Goal: Entertainment & Leisure: Consume media (video, audio)

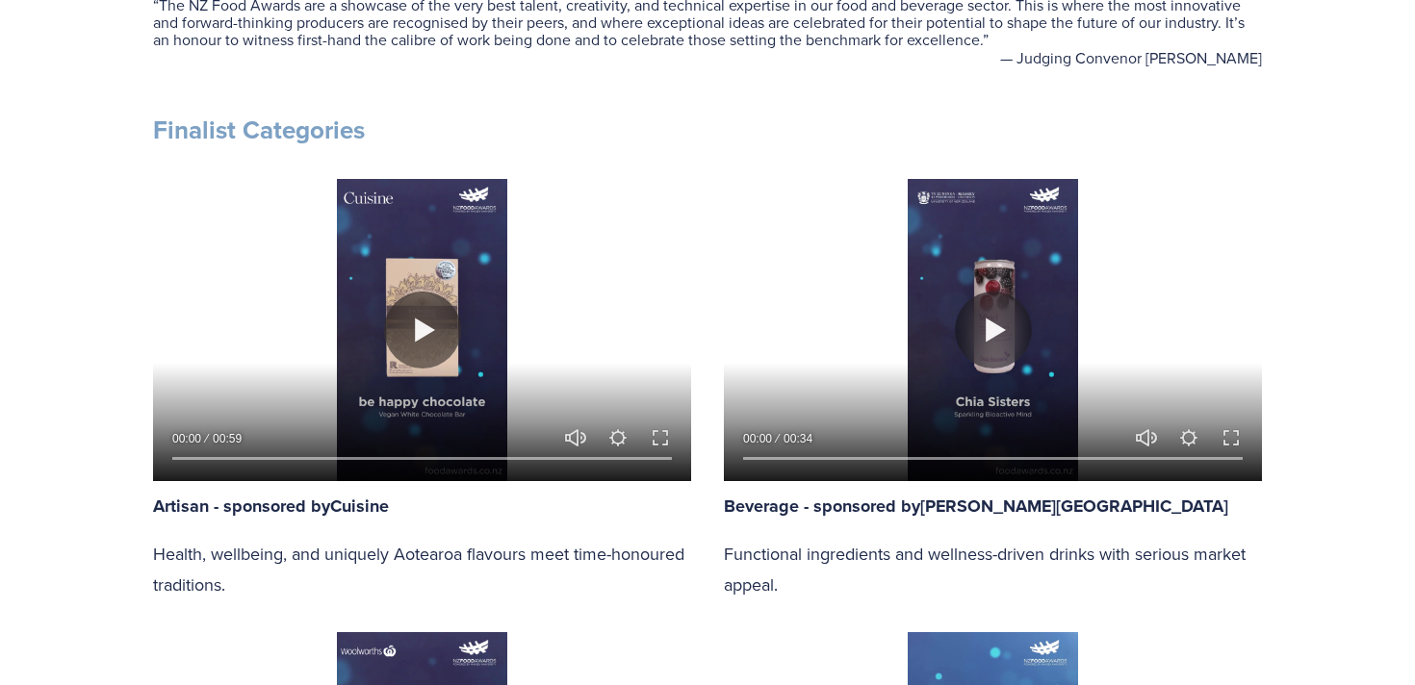
scroll to position [867, 0]
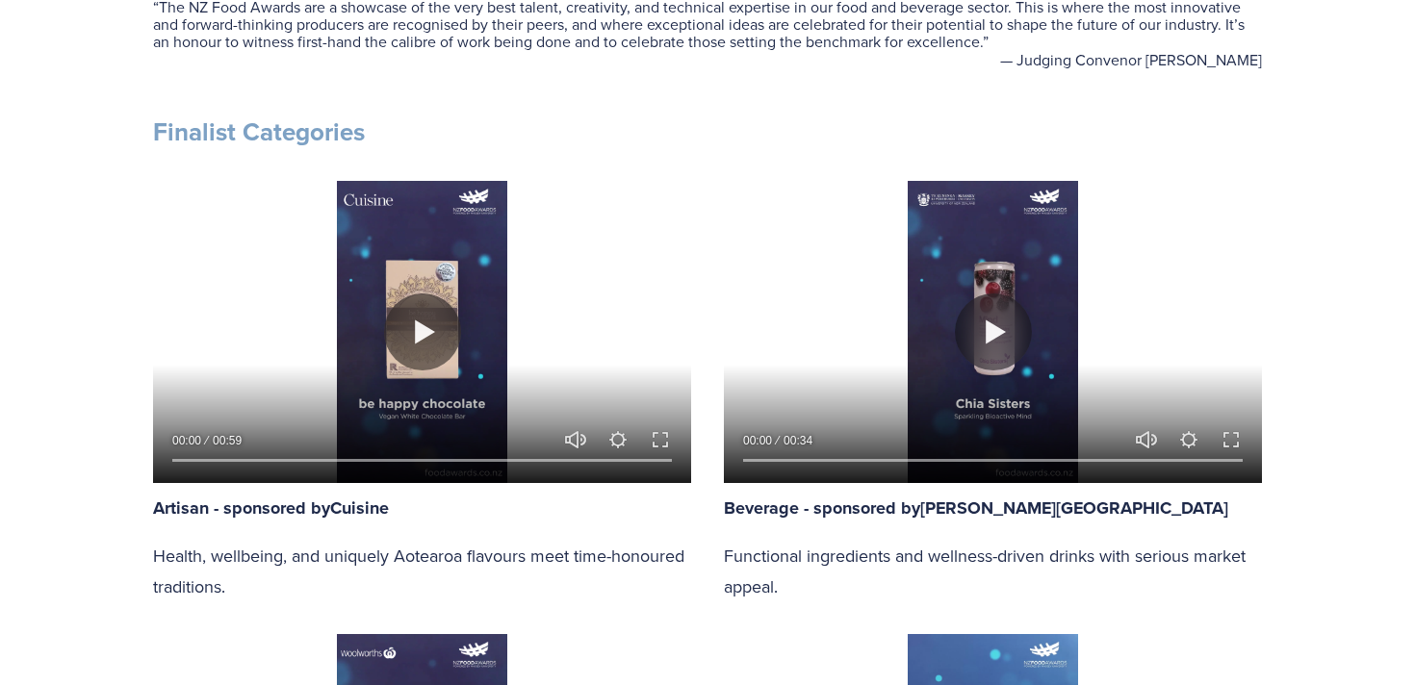
click at [403, 293] on div at bounding box center [422, 332] width 538 height 302
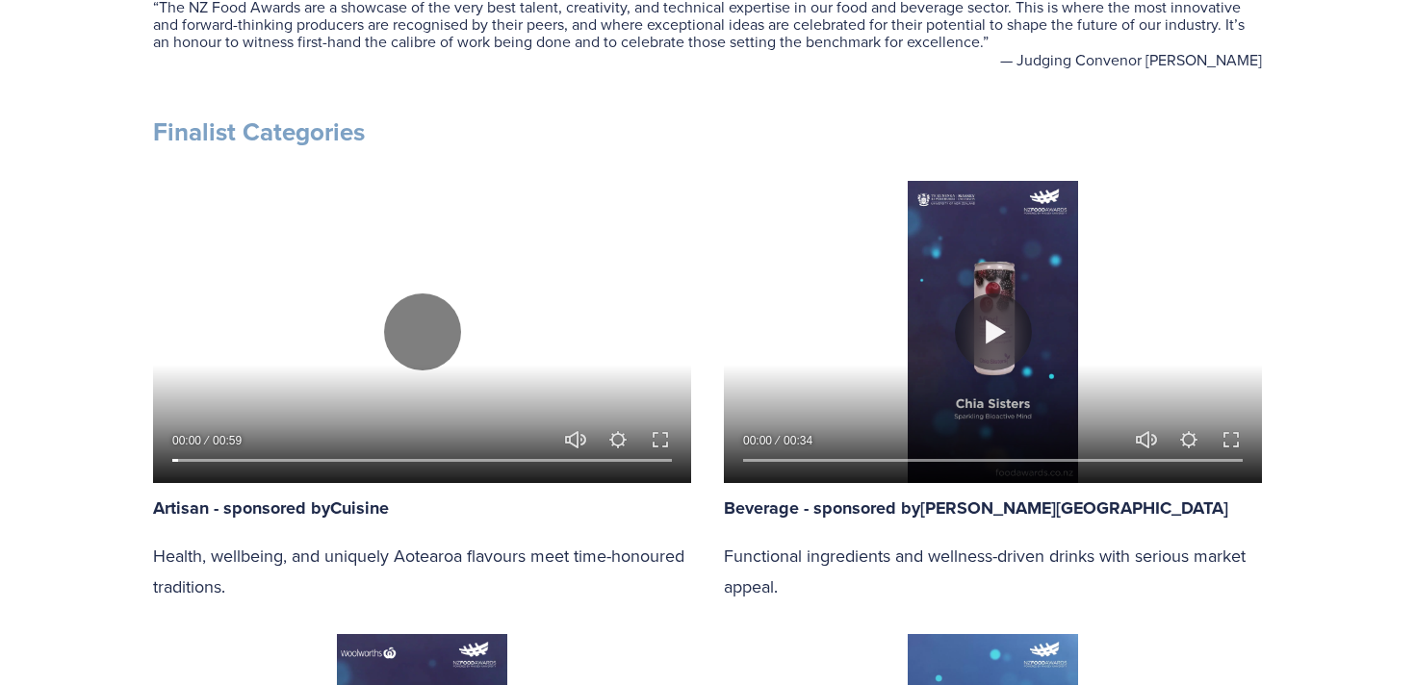
click at [403, 294] on div at bounding box center [422, 332] width 538 height 302
click at [403, 295] on div at bounding box center [422, 332] width 538 height 302
click at [422, 385] on div at bounding box center [422, 332] width 538 height 302
type input "8.33"
click at [580, 437] on button "Unmute Mute" at bounding box center [575, 439] width 23 height 23
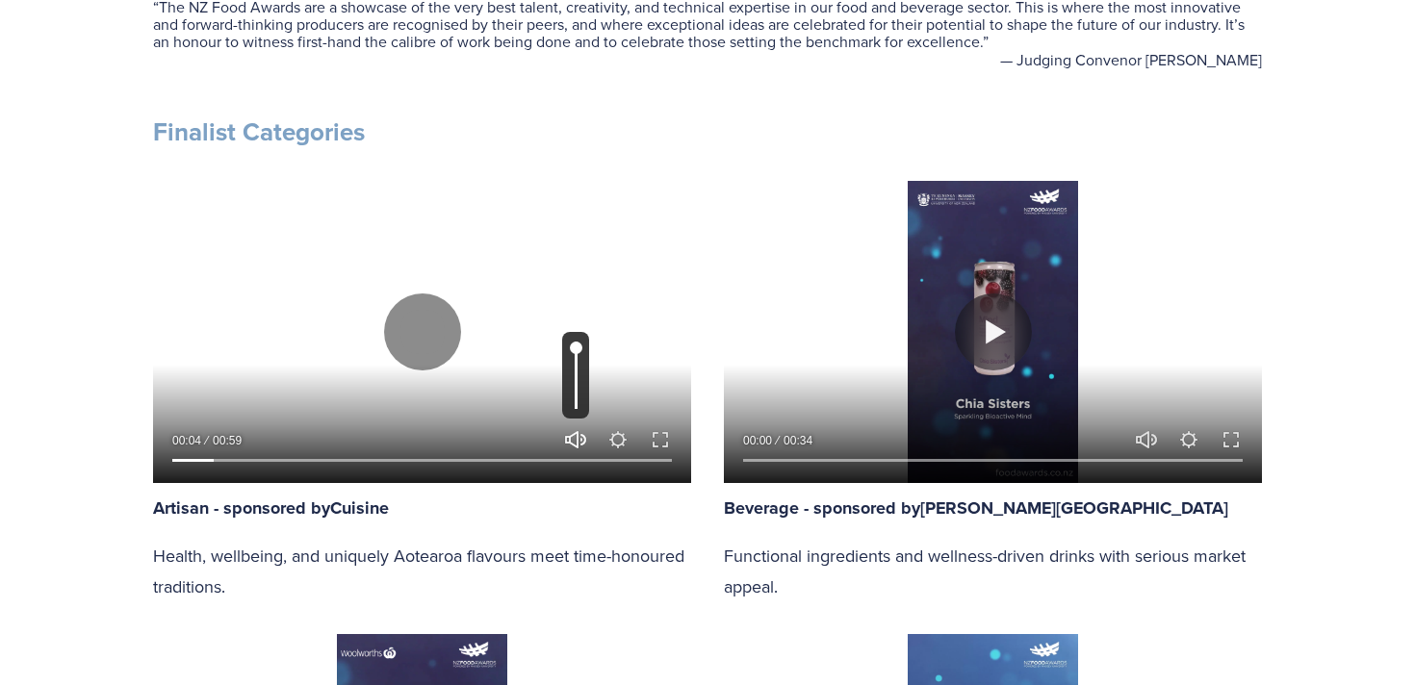
type input "0"
click at [316, 460] on input "Seek" at bounding box center [422, 460] width 500 height 13
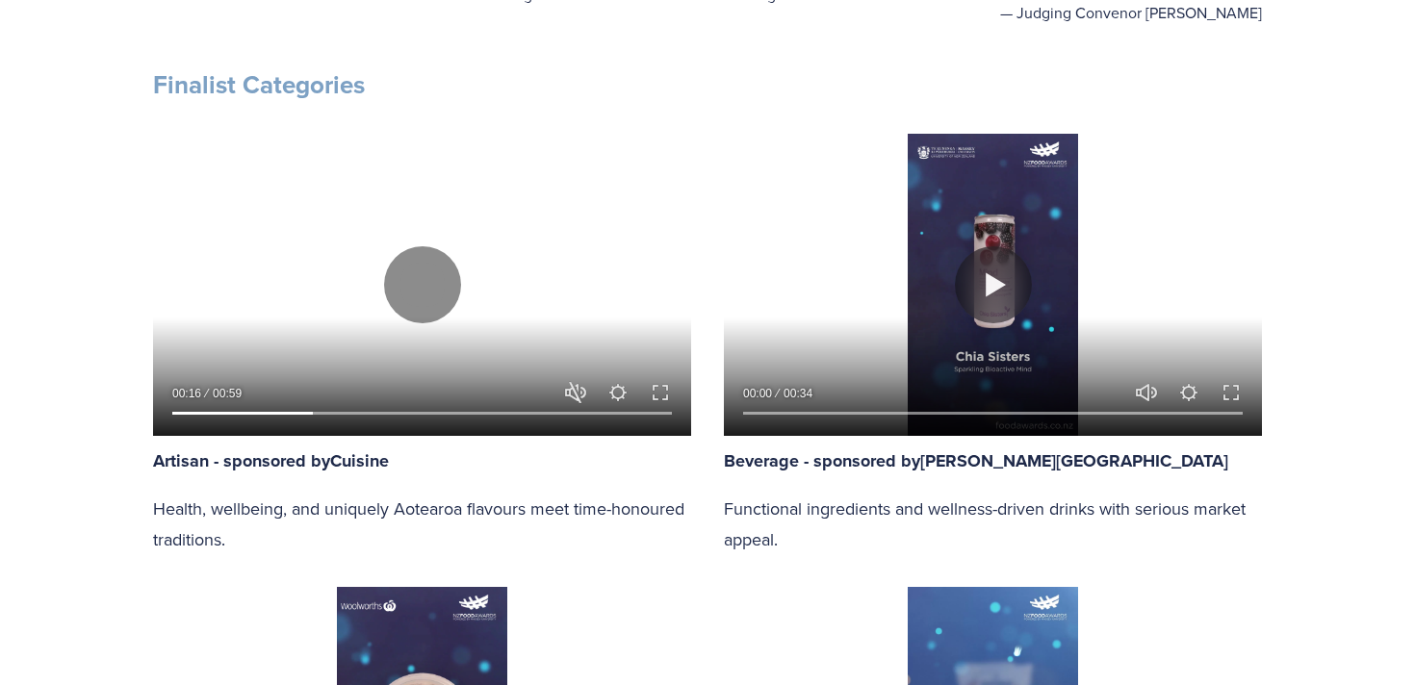
scroll to position [920, 0]
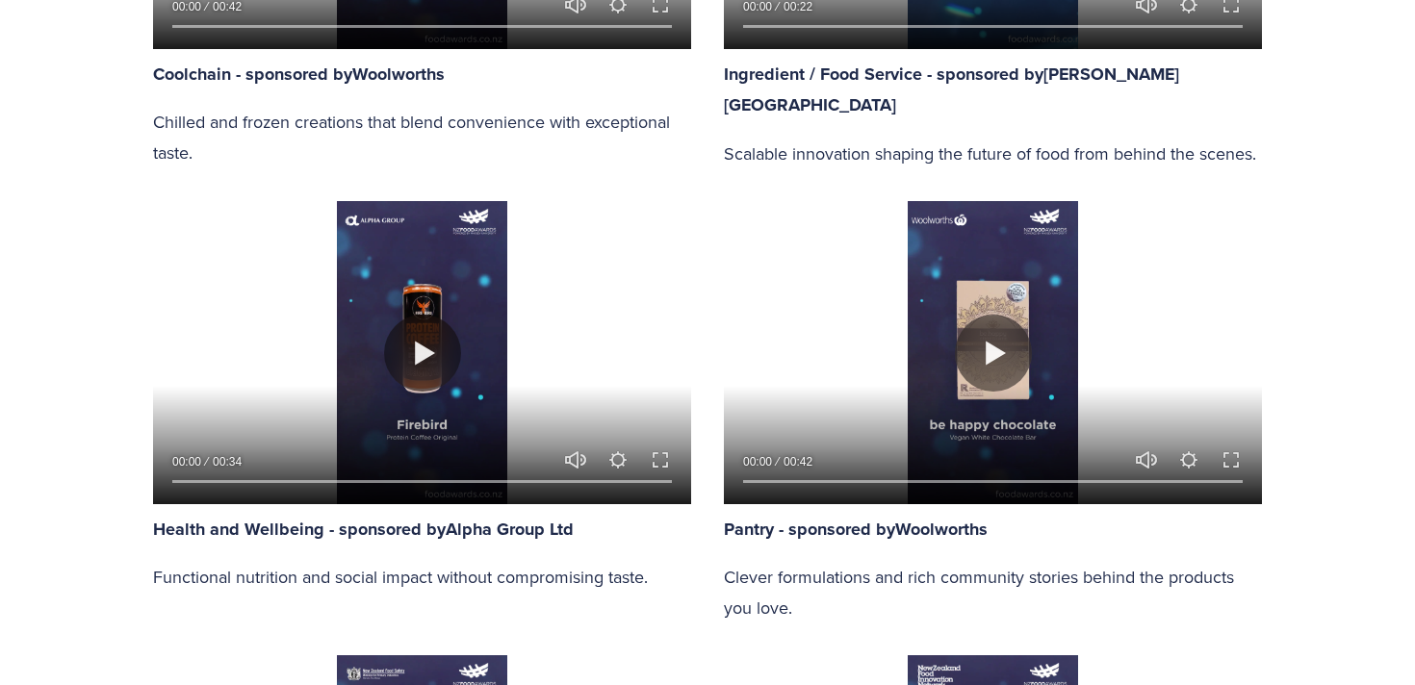
scroll to position [1770, 0]
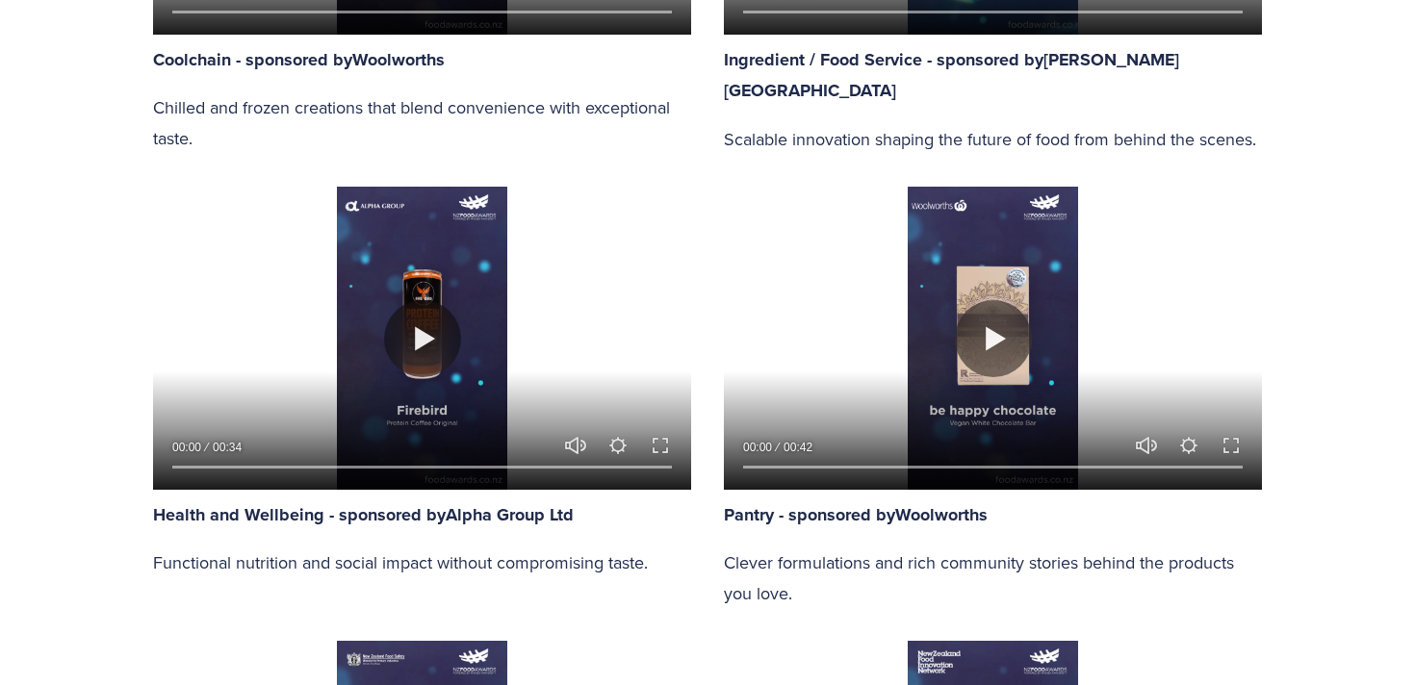
click at [382, 103] on p "Chilled and frozen creations that blend convenience with exceptional taste." at bounding box center [422, 122] width 538 height 61
click at [304, 101] on p "Chilled and frozen creations that blend convenience with exceptional taste." at bounding box center [422, 122] width 538 height 61
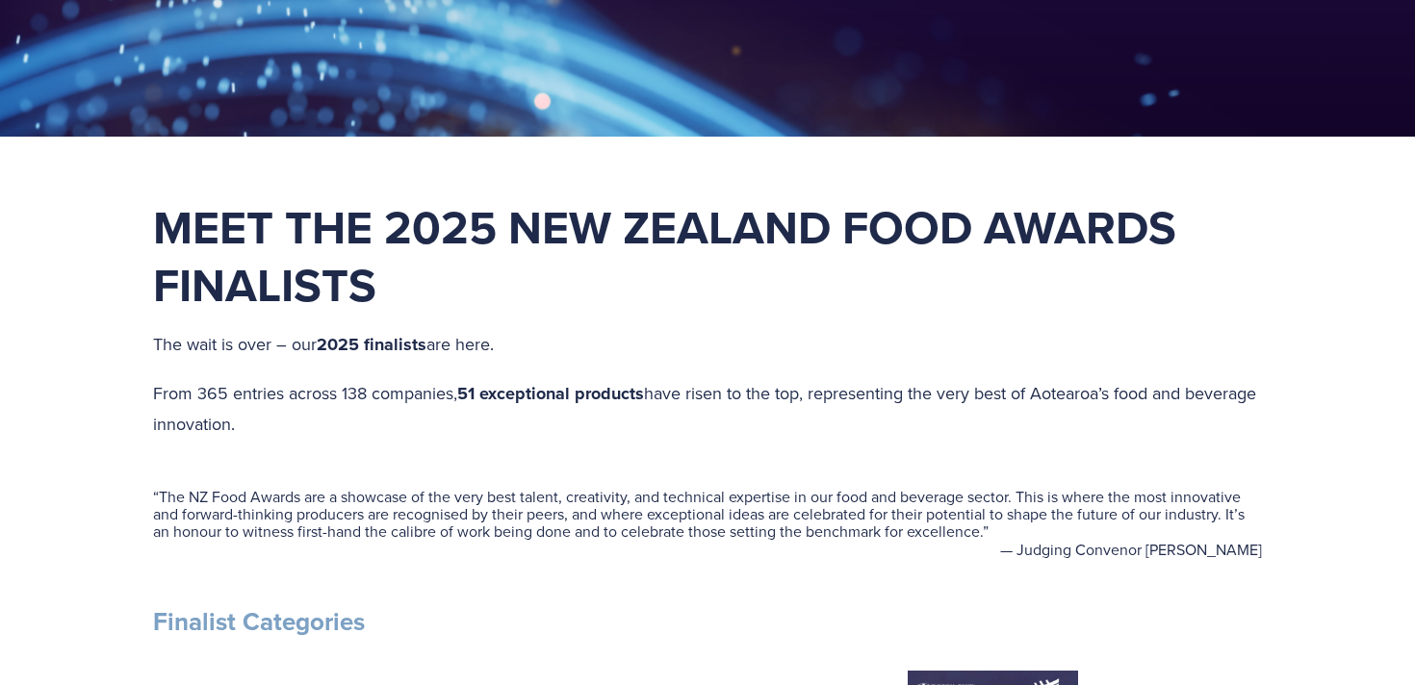
scroll to position [866, 0]
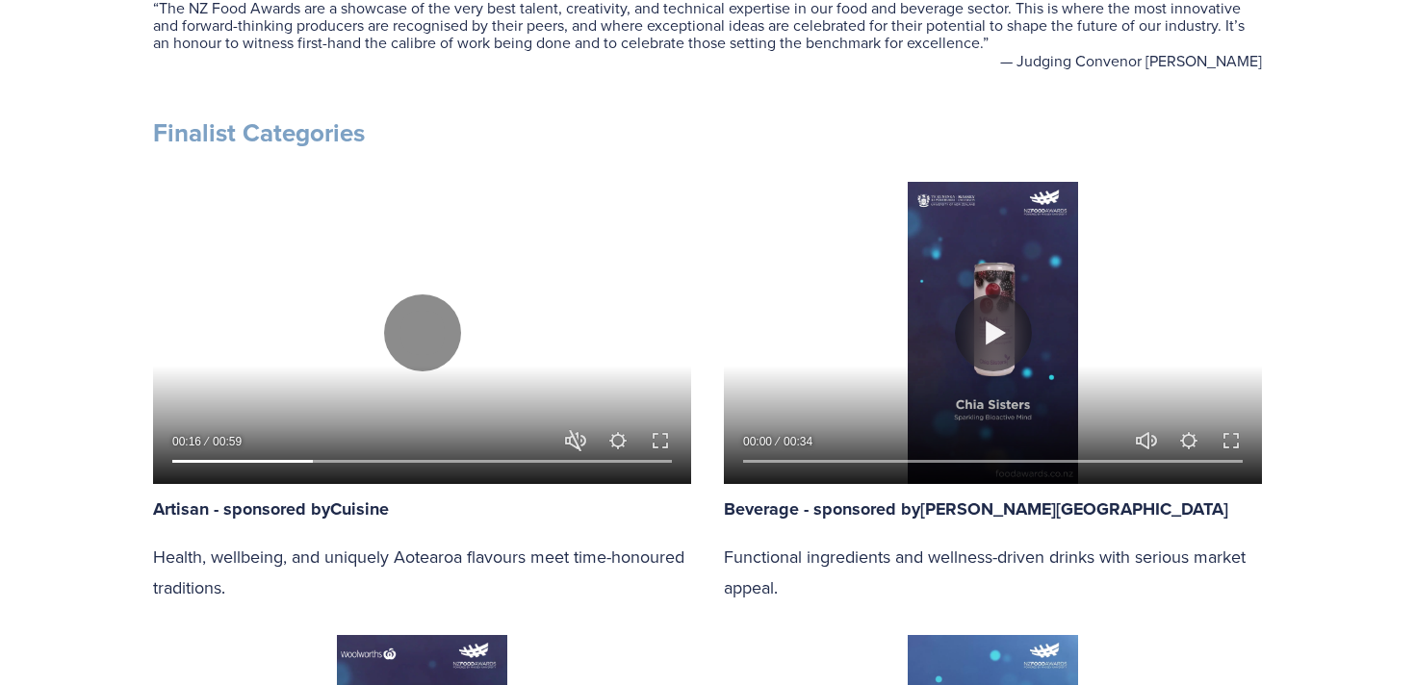
click at [169, 460] on div at bounding box center [422, 456] width 538 height 55
click at [174, 459] on input "Seek" at bounding box center [422, 461] width 500 height 13
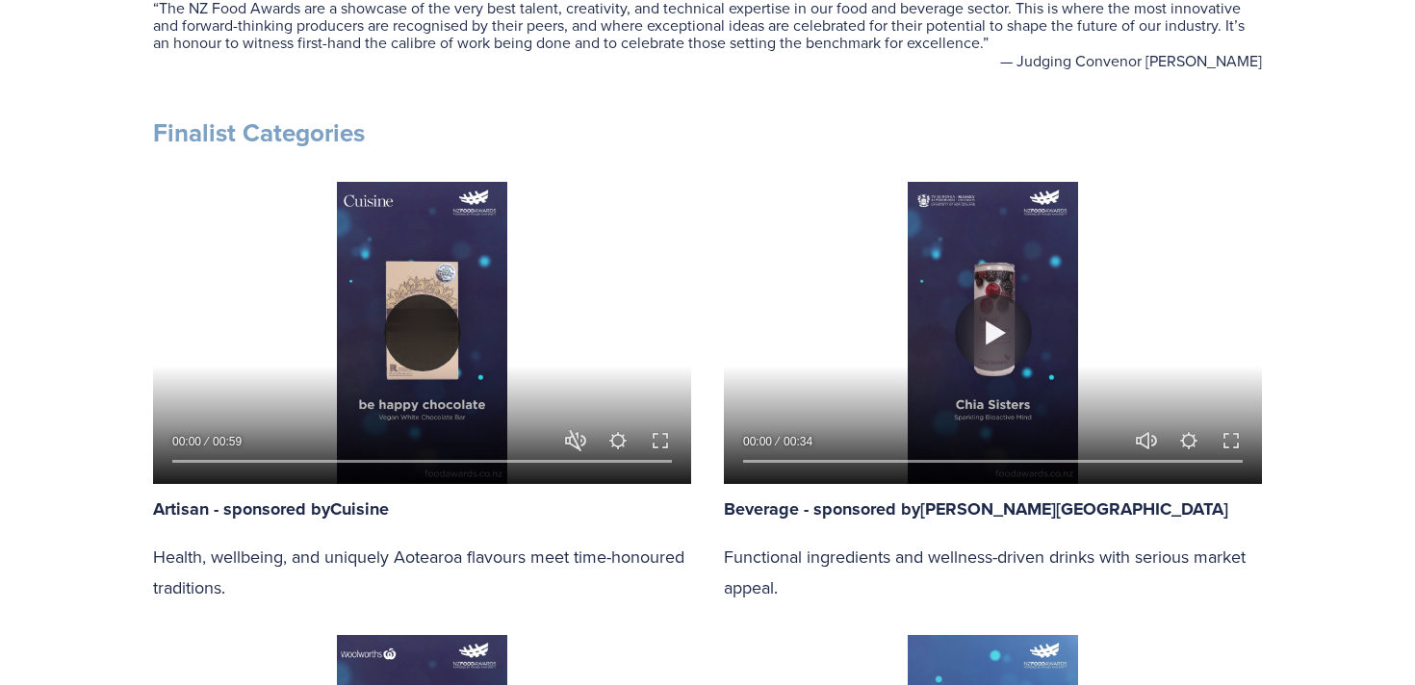
click at [415, 309] on button "Play" at bounding box center [422, 333] width 77 height 77
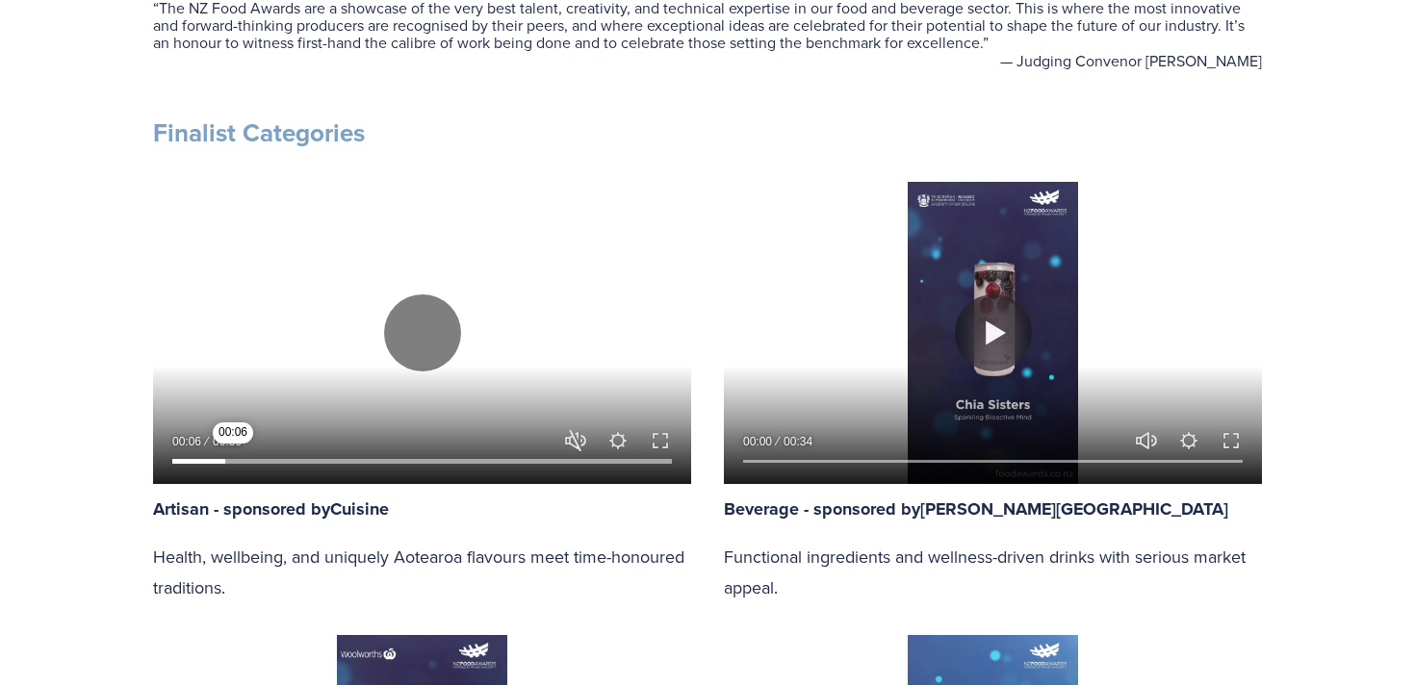
click at [233, 457] on input "Seek" at bounding box center [422, 461] width 500 height 13
click at [259, 457] on input "Seek" at bounding box center [422, 461] width 500 height 13
click at [274, 458] on input "Seek" at bounding box center [422, 461] width 500 height 13
click at [303, 458] on input "Seek" at bounding box center [422, 461] width 500 height 13
click at [338, 458] on input "Seek" at bounding box center [422, 461] width 500 height 13
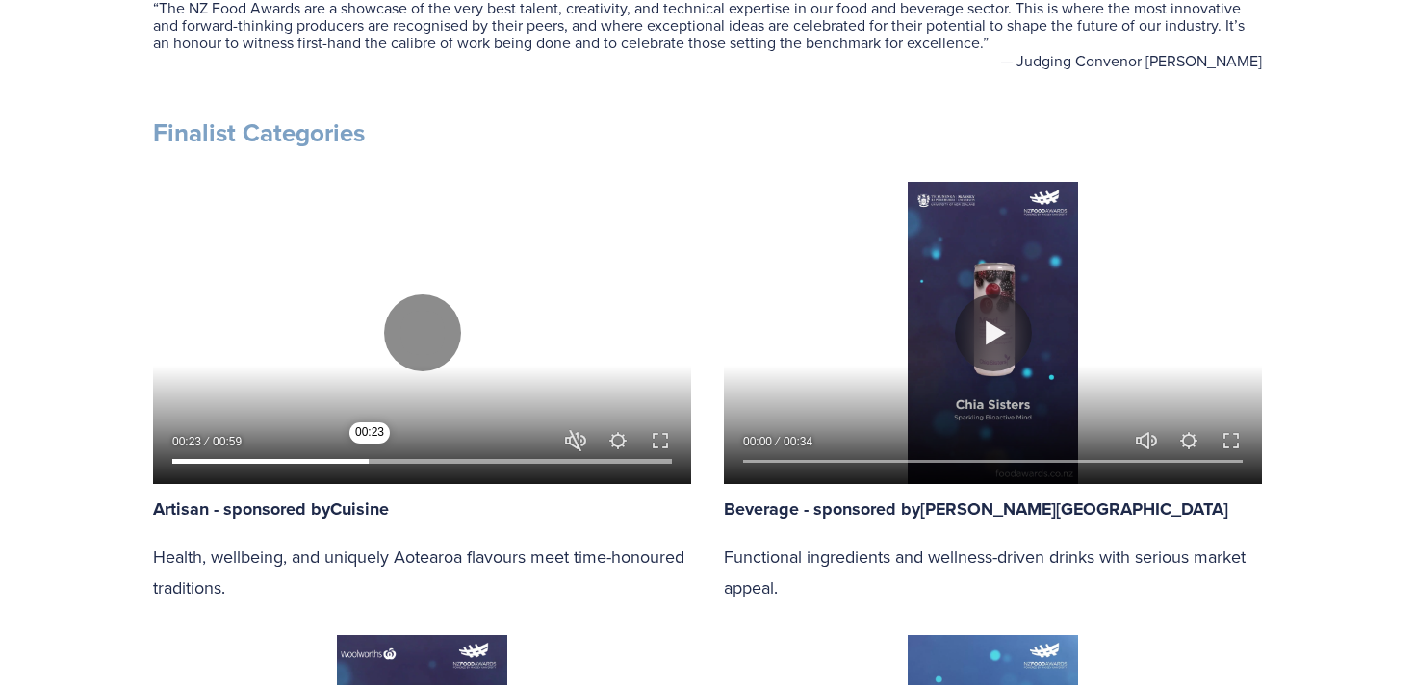
click at [370, 457] on input "Seek" at bounding box center [422, 461] width 500 height 13
click at [395, 457] on input "Seek" at bounding box center [422, 461] width 500 height 13
click at [413, 457] on input "Seek" at bounding box center [422, 461] width 500 height 13
click at [438, 457] on input "Seek" at bounding box center [422, 461] width 500 height 13
click at [471, 452] on div at bounding box center [422, 456] width 538 height 55
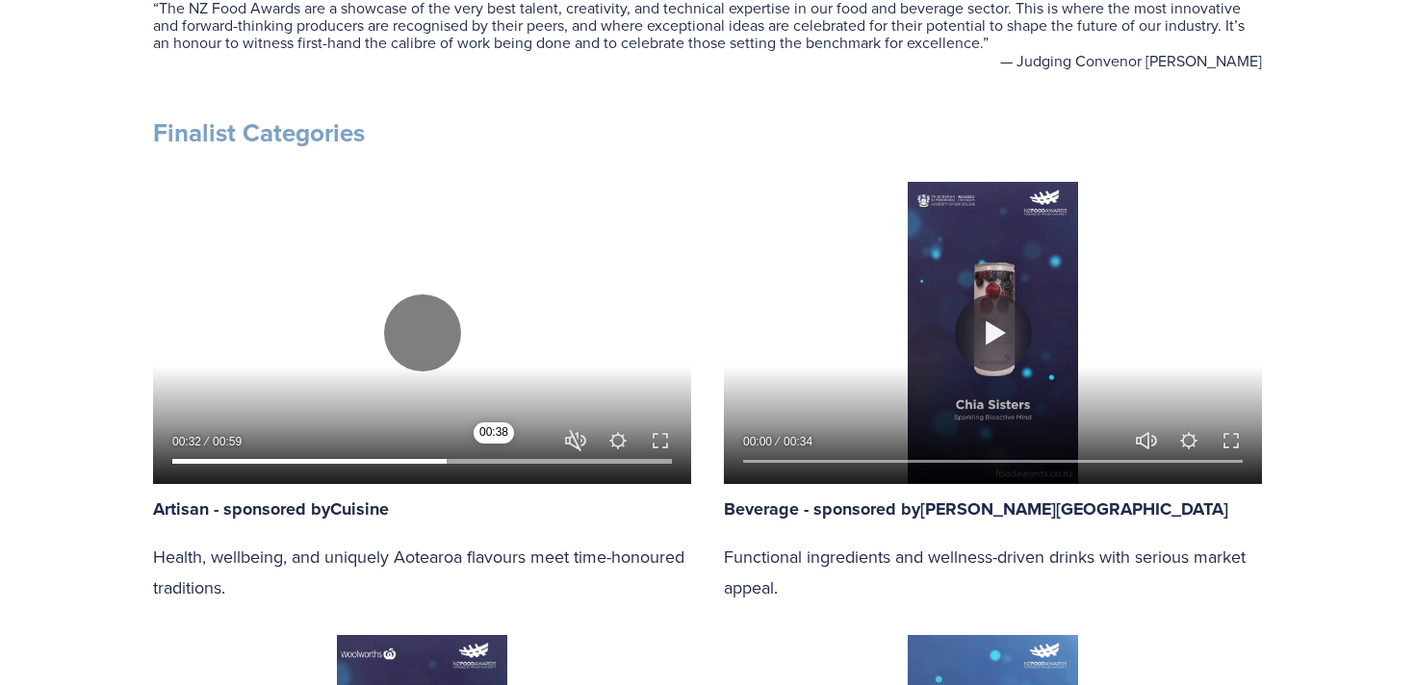
click at [494, 460] on input "Seek" at bounding box center [422, 461] width 500 height 13
click at [508, 458] on input "Seek" at bounding box center [422, 461] width 500 height 13
click at [534, 458] on input "Seek" at bounding box center [422, 461] width 500 height 13
click at [562, 458] on input "Seek" at bounding box center [422, 461] width 500 height 13
click at [410, 354] on button "Play" at bounding box center [422, 333] width 77 height 77
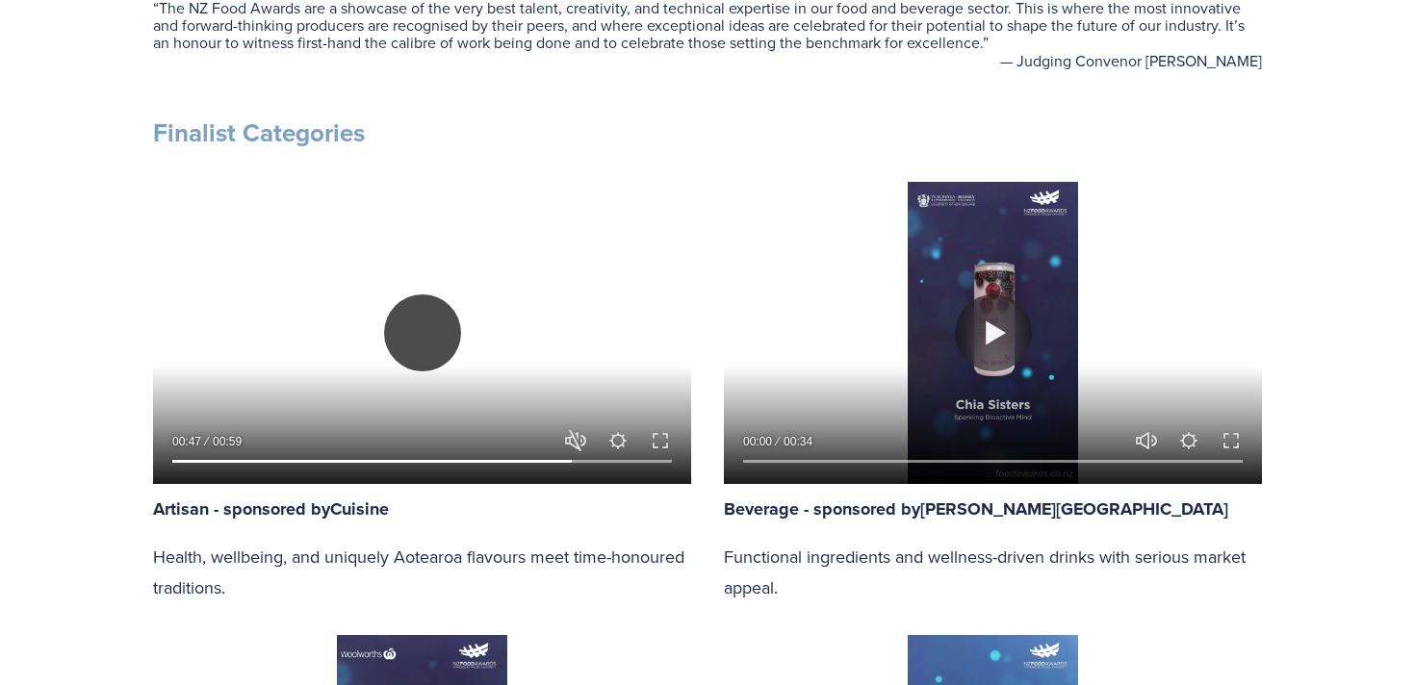
type input "80.45"
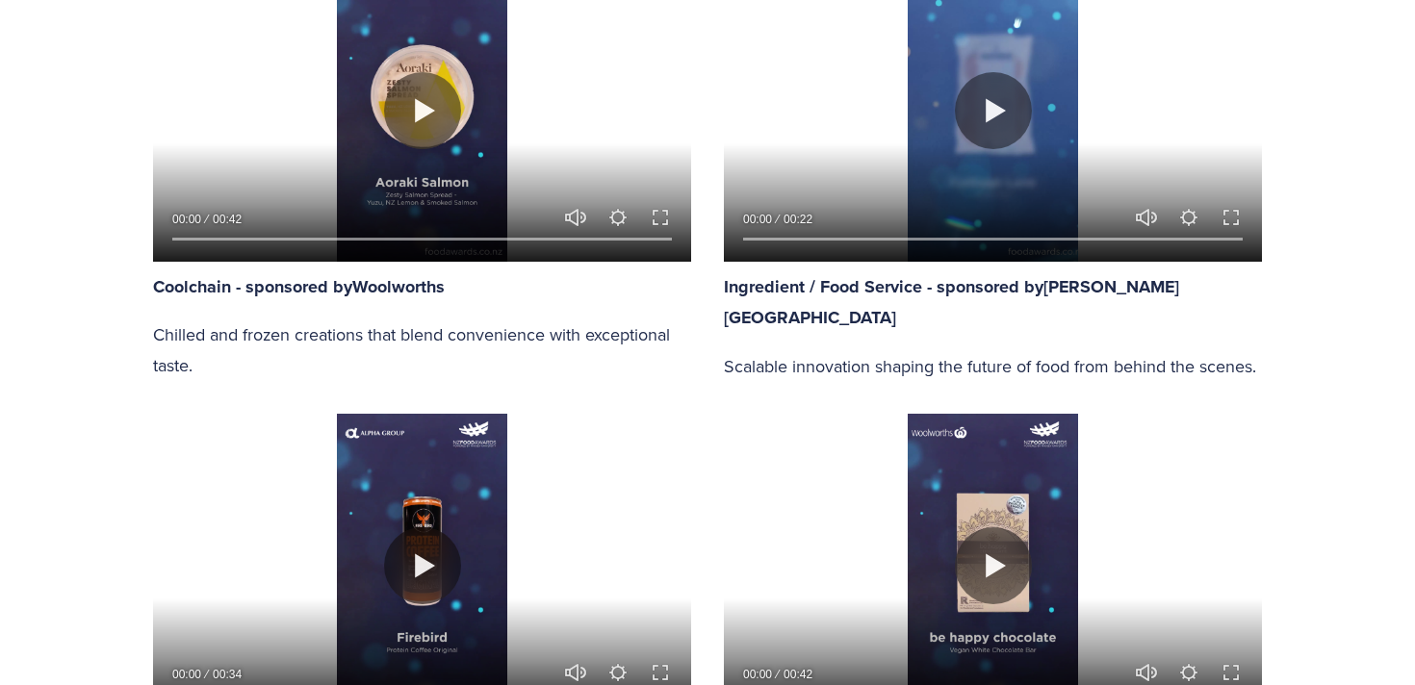
scroll to position [1567, 0]
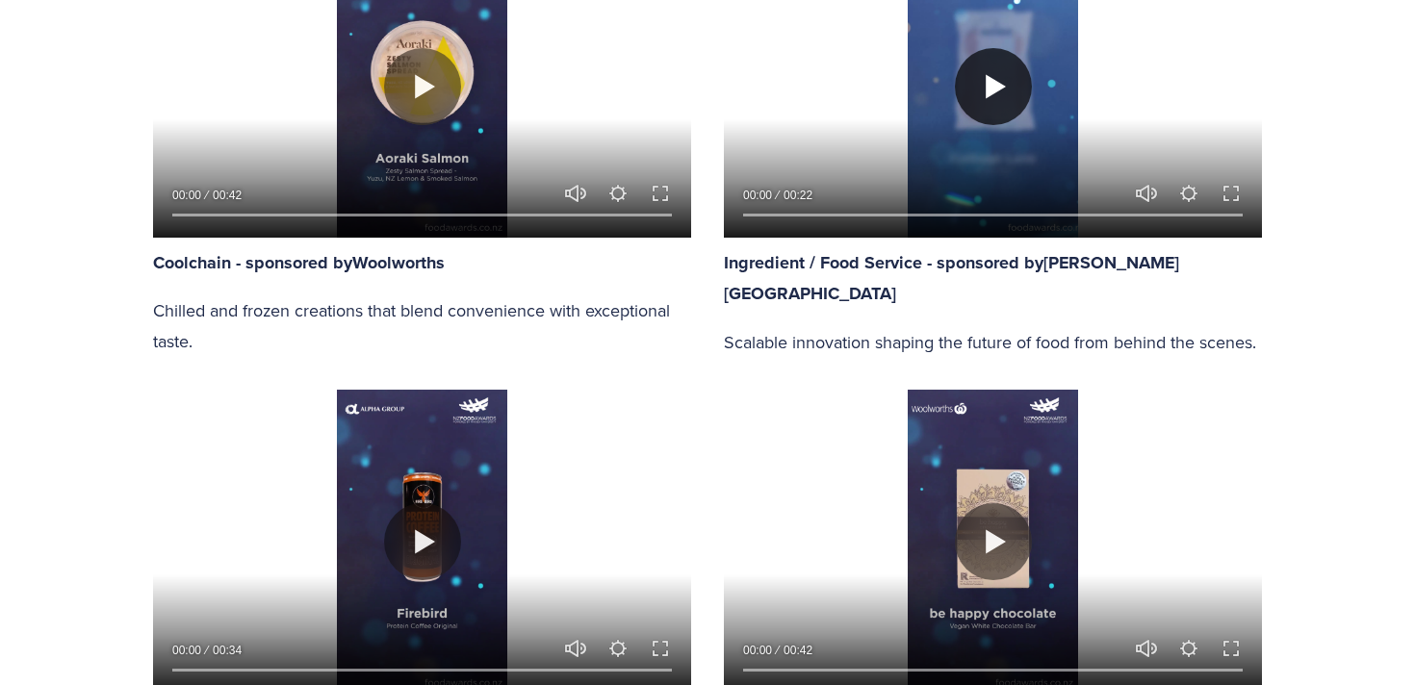
click at [1000, 88] on button "Play" at bounding box center [993, 86] width 77 height 77
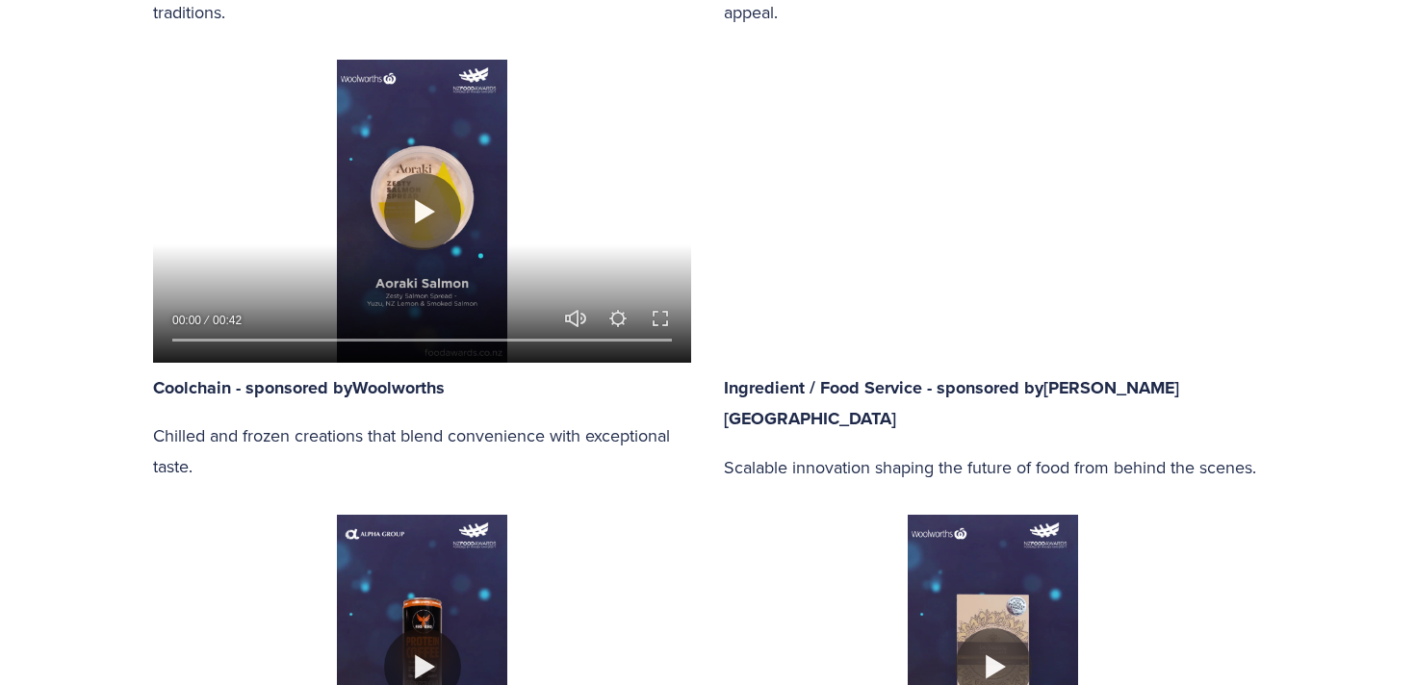
scroll to position [1399, 0]
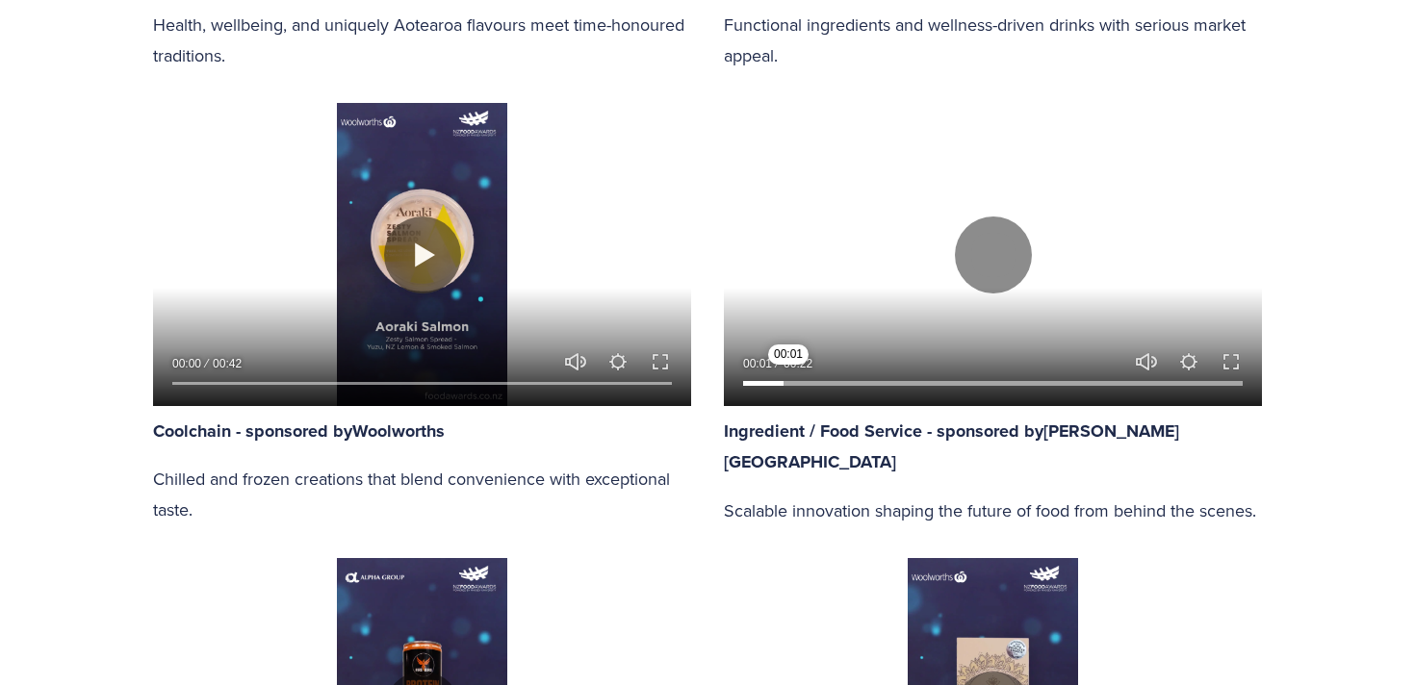
click at [788, 379] on input "Seek" at bounding box center [993, 382] width 500 height 13
click at [825, 379] on input "Seek" at bounding box center [993, 382] width 500 height 13
click at [851, 382] on input "Seek" at bounding box center [993, 382] width 500 height 13
click at [954, 388] on input "Seek" at bounding box center [993, 382] width 500 height 13
click at [876, 386] on input "Seek" at bounding box center [993, 382] width 500 height 13
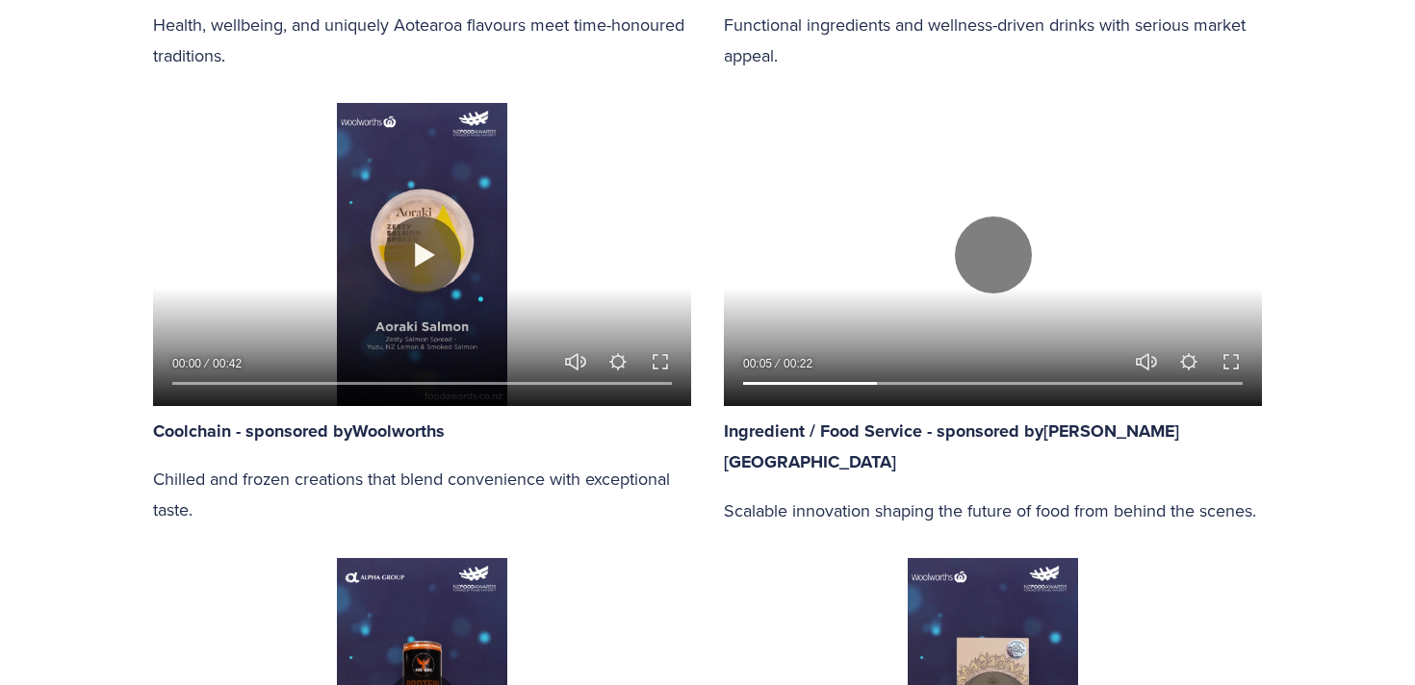
click at [834, 396] on div at bounding box center [993, 378] width 538 height 55
click at [825, 384] on input "Seek" at bounding box center [993, 382] width 500 height 13
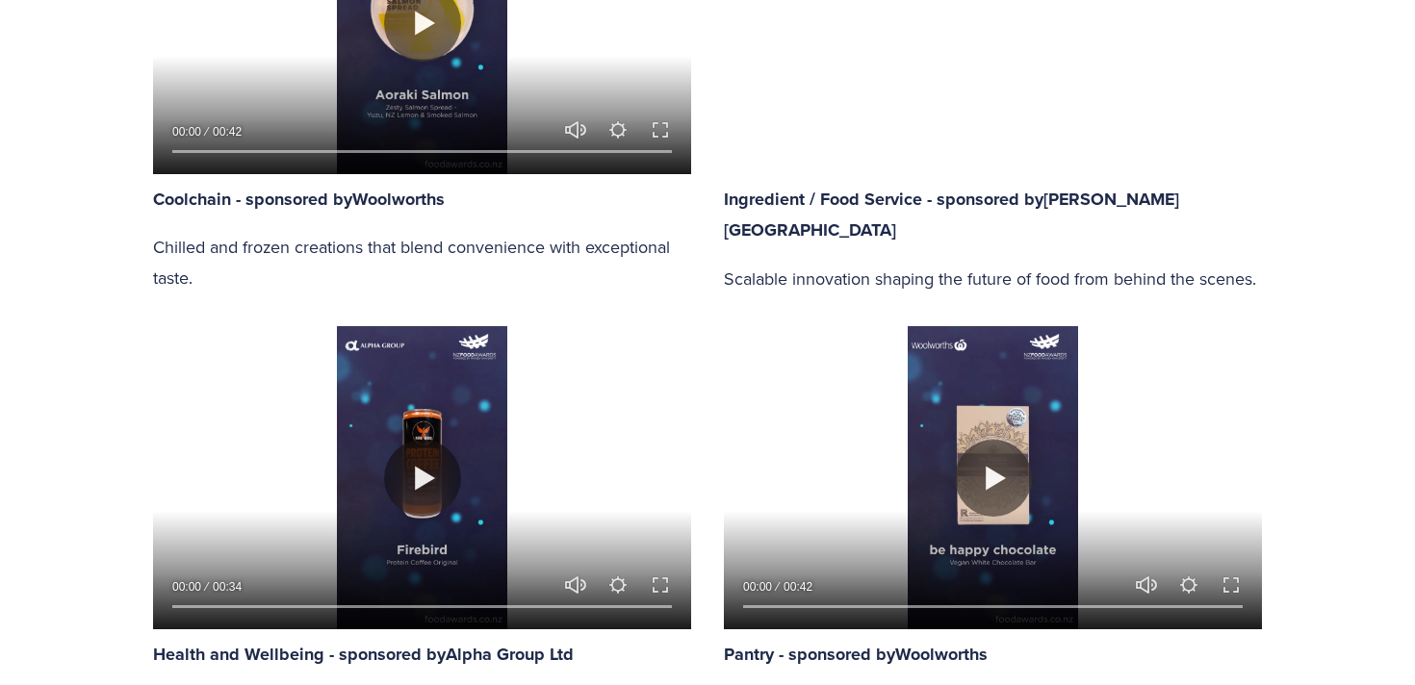
scroll to position [1658, 0]
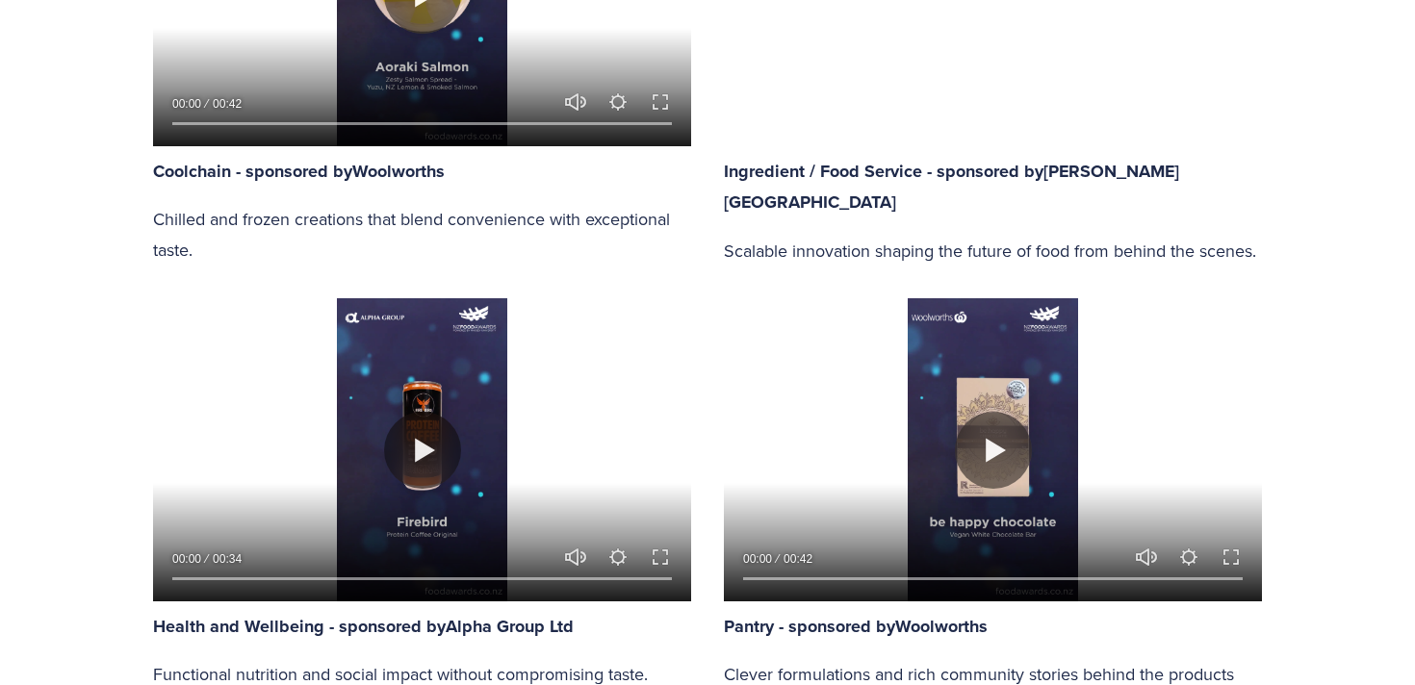
type input "100"
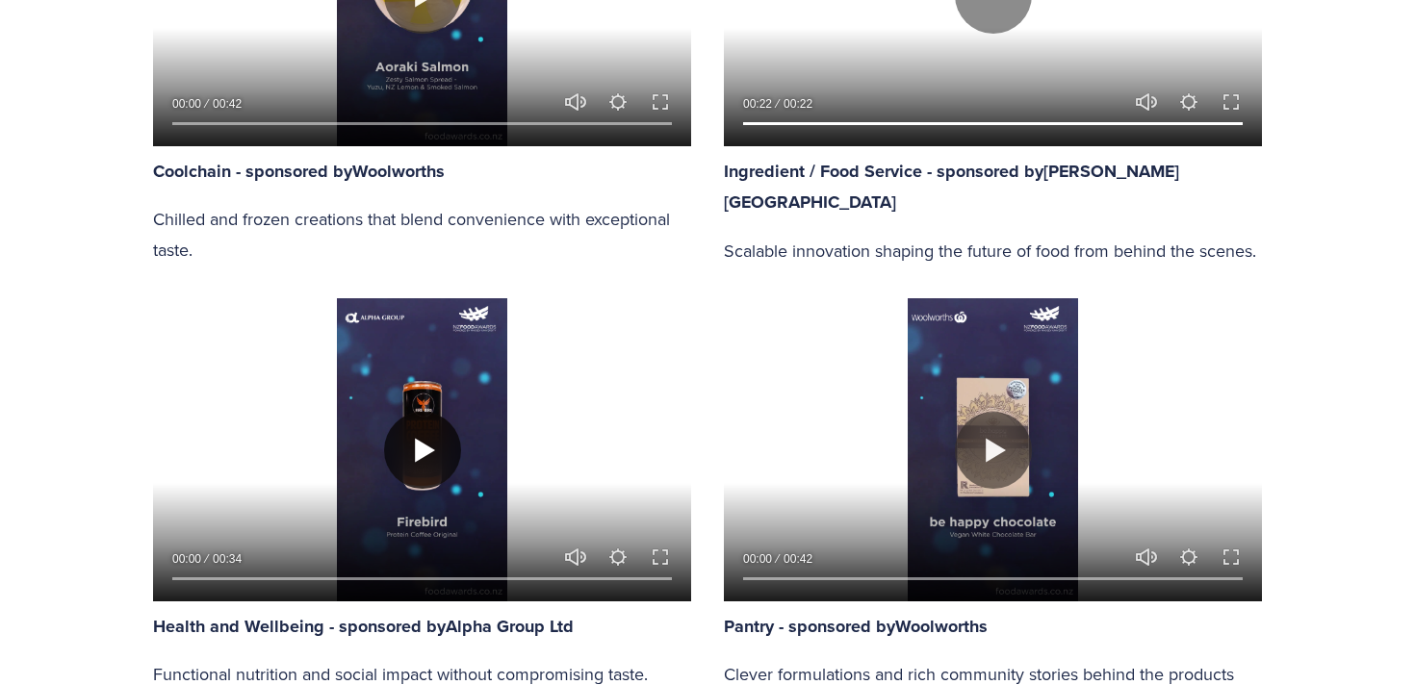
click at [444, 423] on button "Play" at bounding box center [422, 450] width 77 height 77
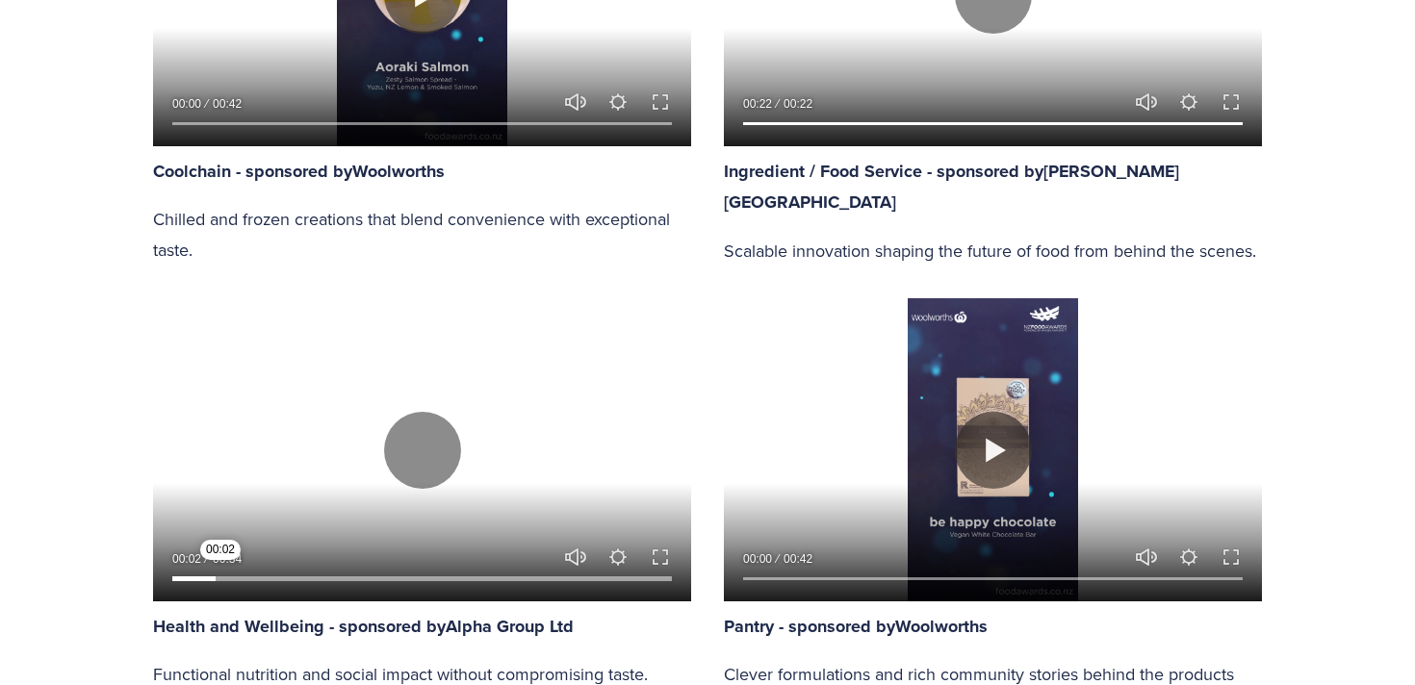
click at [220, 575] on input "Seek" at bounding box center [422, 578] width 500 height 13
click at [246, 576] on input "Seek" at bounding box center [422, 578] width 500 height 13
click at [265, 576] on input "Seek" at bounding box center [422, 578] width 500 height 13
click at [282, 578] on input "Seek" at bounding box center [422, 578] width 500 height 13
click at [293, 579] on input "Seek" at bounding box center [422, 578] width 500 height 13
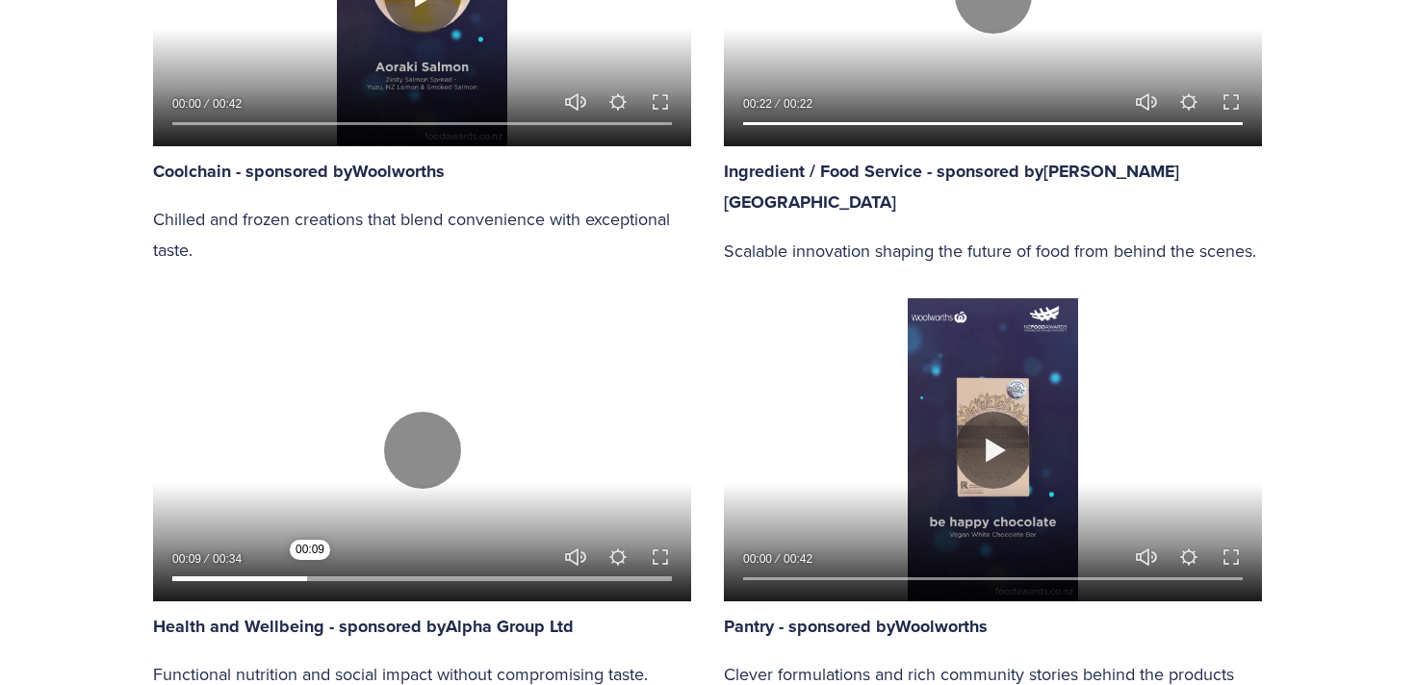
click at [310, 579] on input "Seek" at bounding box center [422, 578] width 500 height 13
click at [364, 576] on input "Seek" at bounding box center [422, 578] width 500 height 13
click at [403, 580] on input "Seek" at bounding box center [422, 578] width 500 height 13
click at [453, 575] on input "Seek" at bounding box center [422, 578] width 500 height 13
click at [487, 575] on input "Seek" at bounding box center [422, 578] width 500 height 13
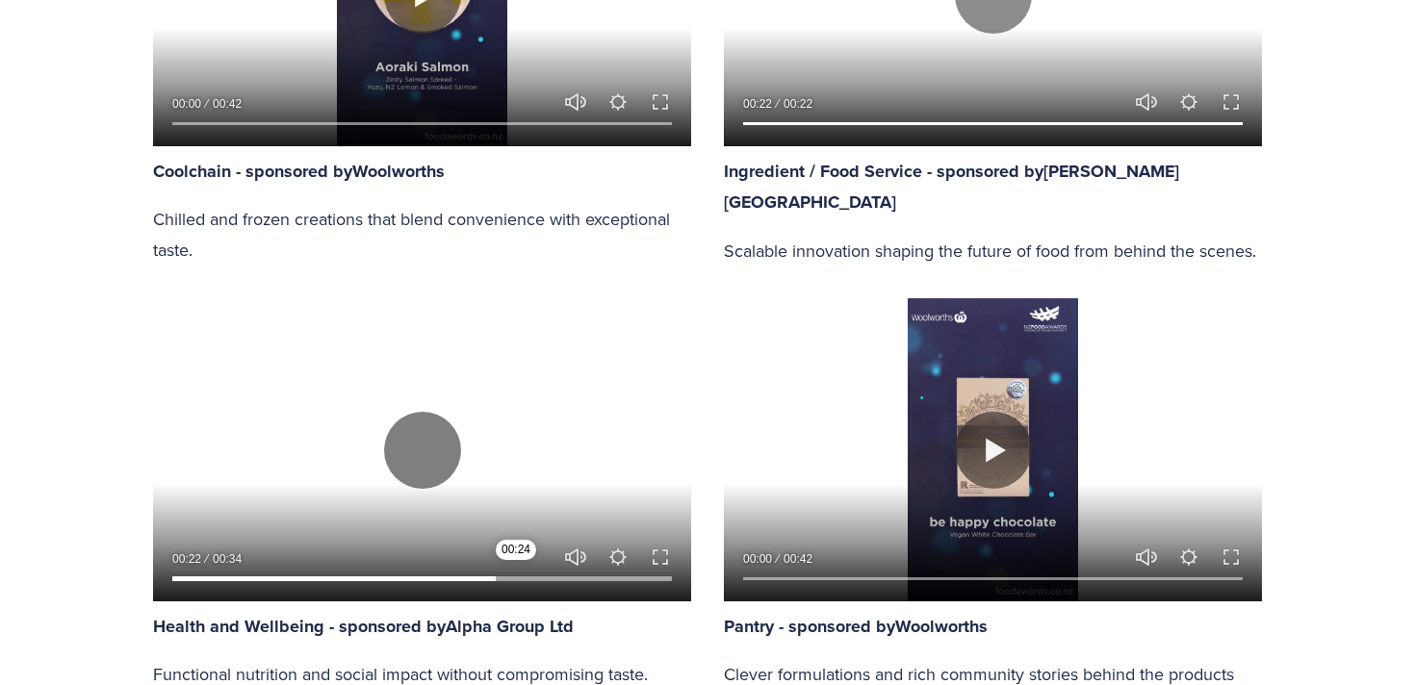
click at [517, 577] on input "Seek" at bounding box center [422, 578] width 500 height 13
click at [548, 576] on input "Seek" at bounding box center [422, 578] width 500 height 13
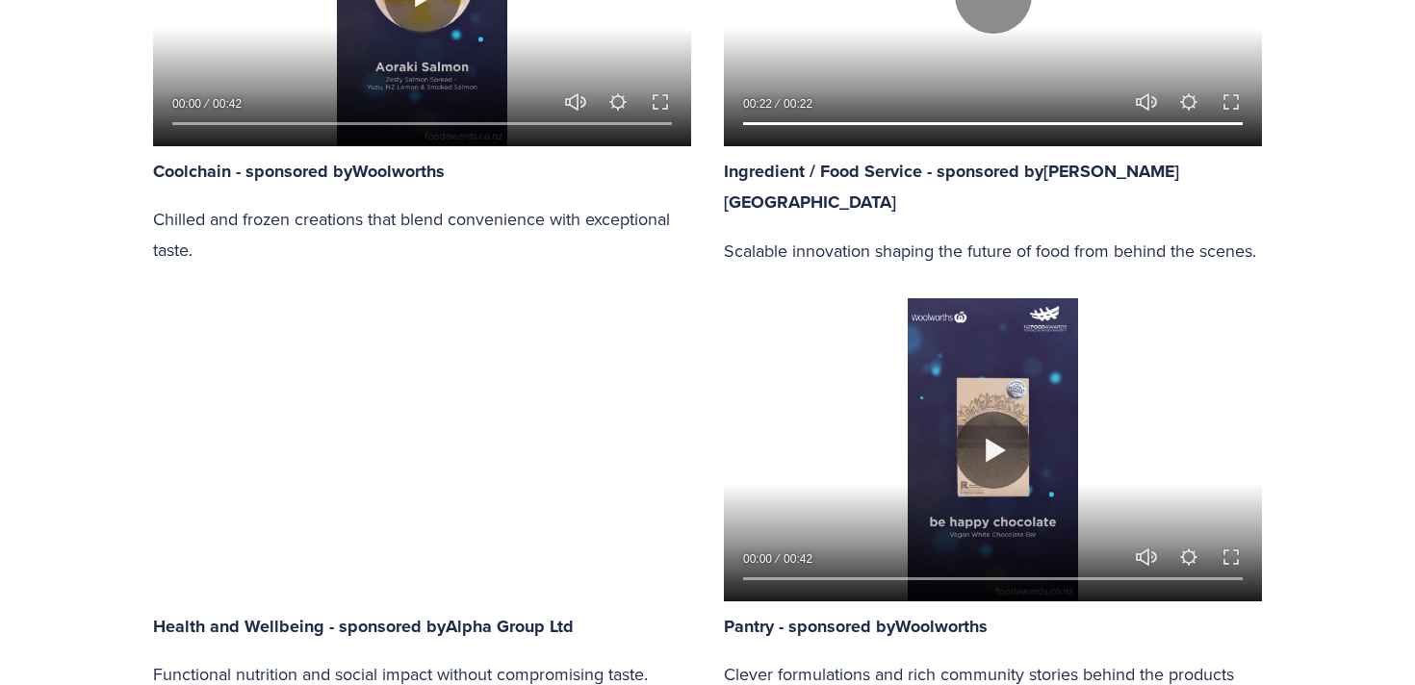
click at [934, 469] on div at bounding box center [993, 449] width 538 height 302
type input "78.67"
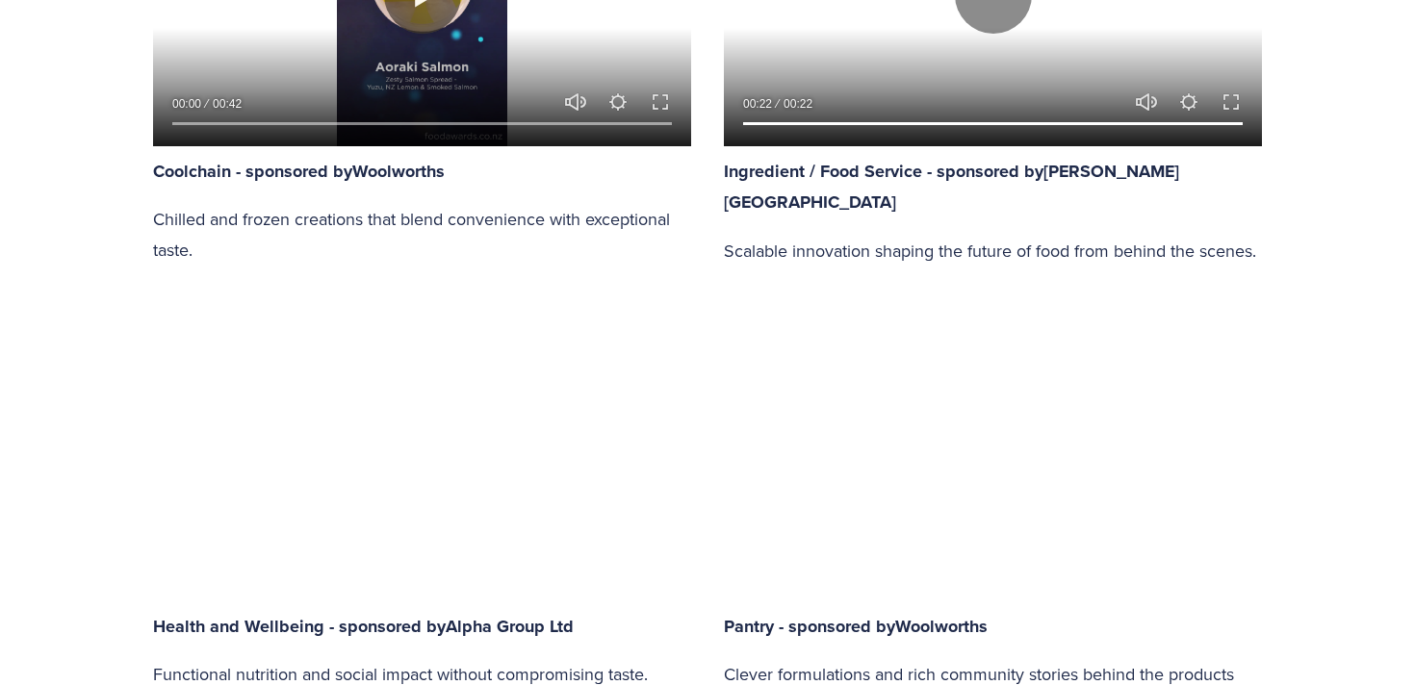
type input "0.36"
type input "79.42"
type input "0.99"
type input "80.19"
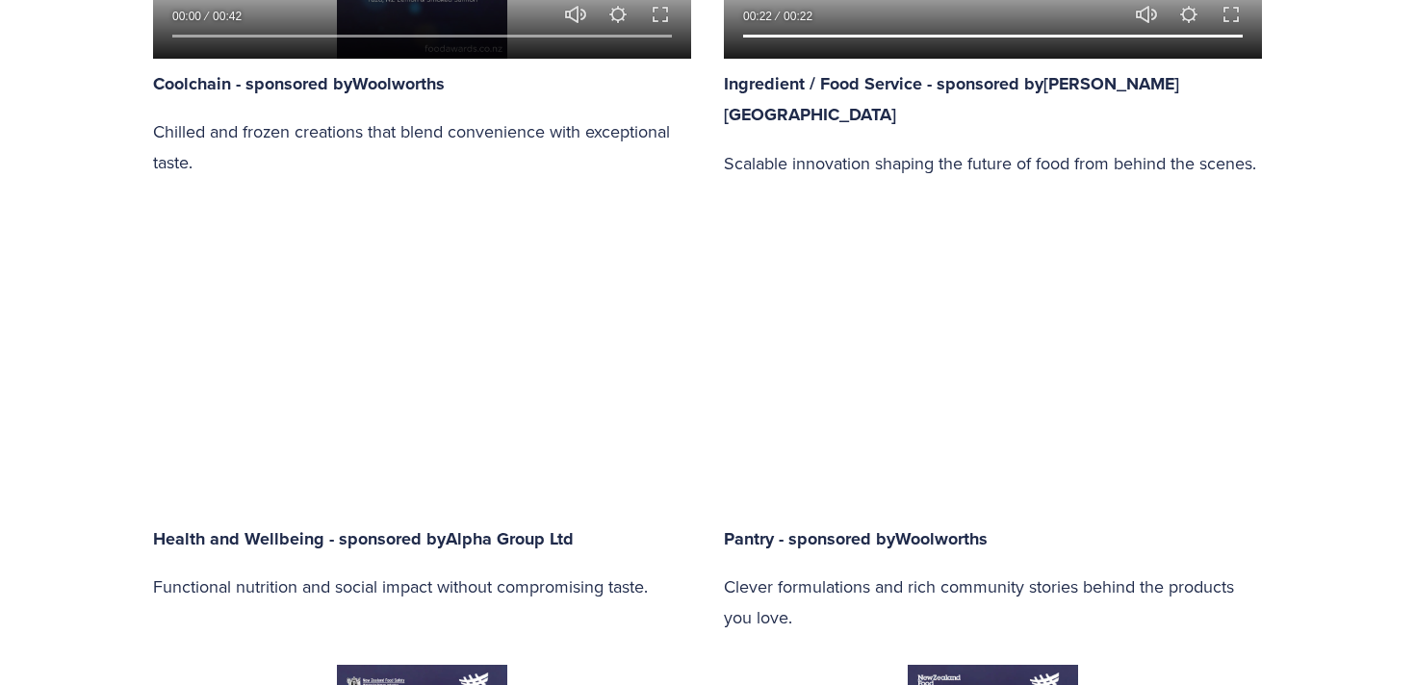
type input "1.61"
type input "80.96"
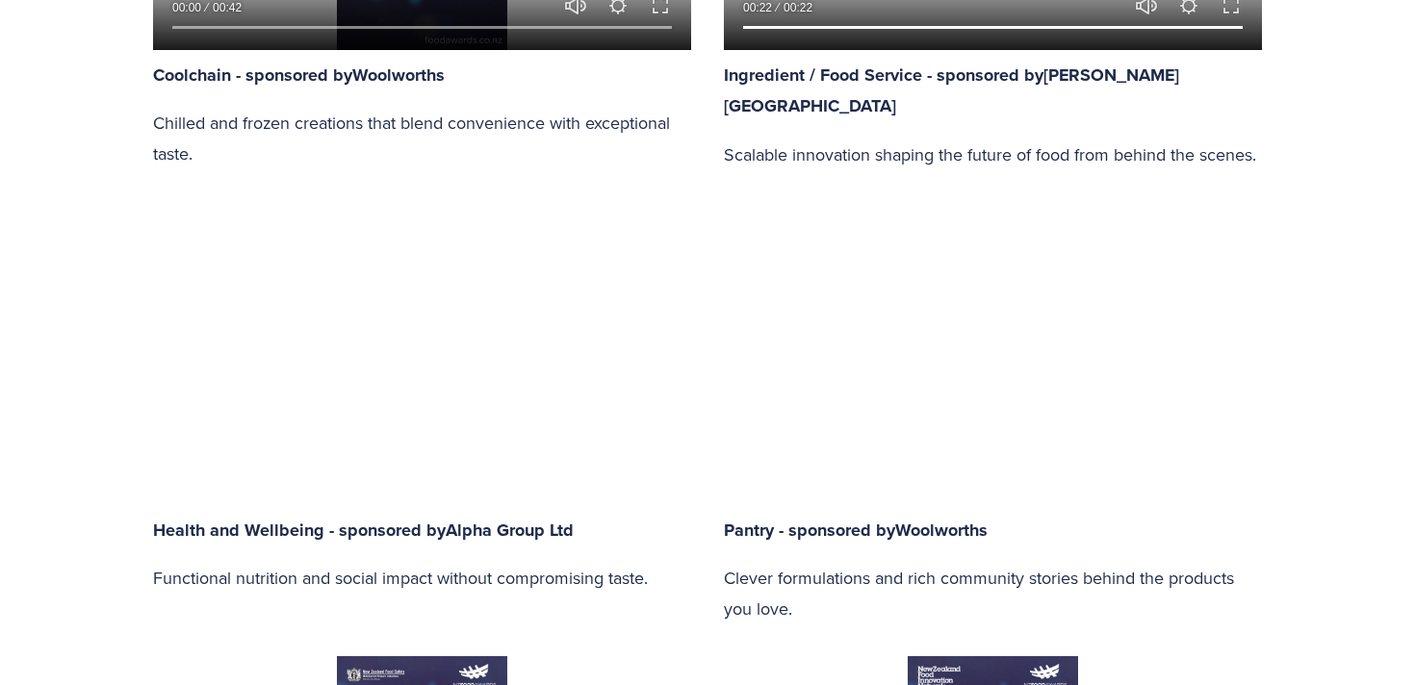
scroll to position [1756, 0]
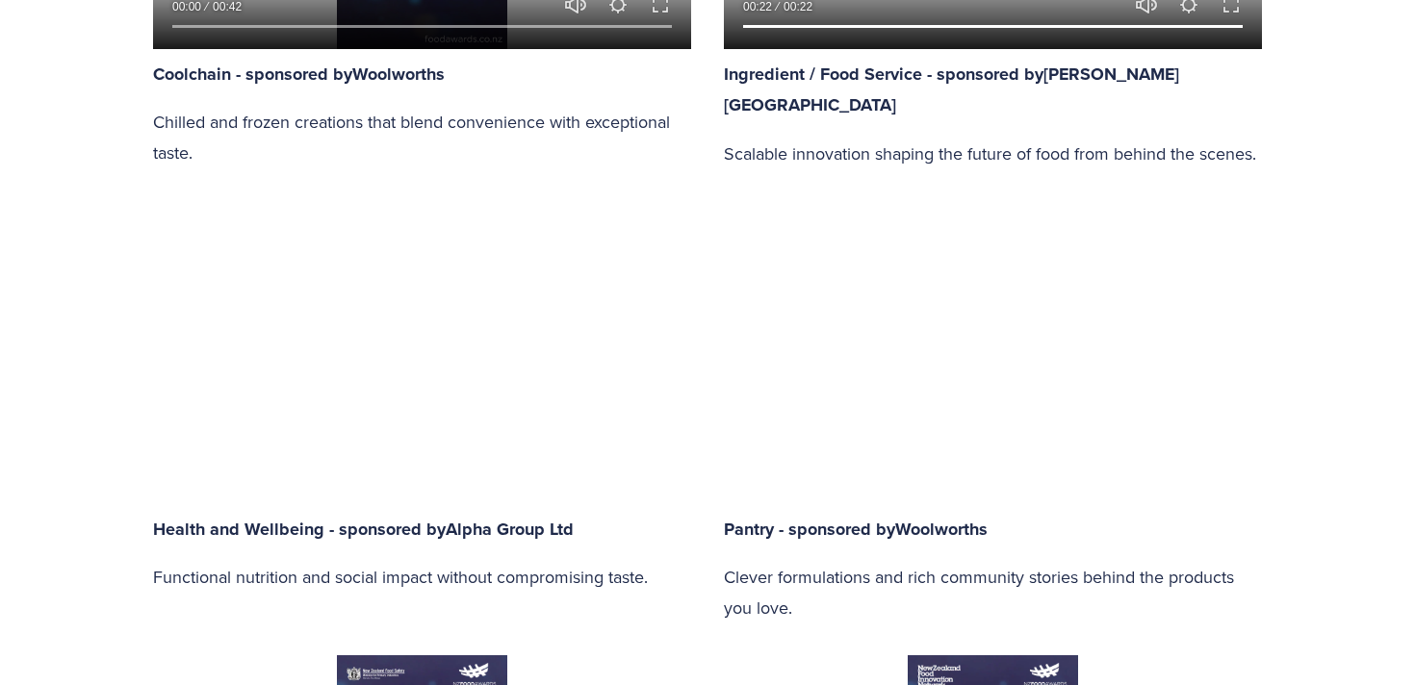
type input "2.23"
type input "81.72"
type input "2.85"
type input "82.49"
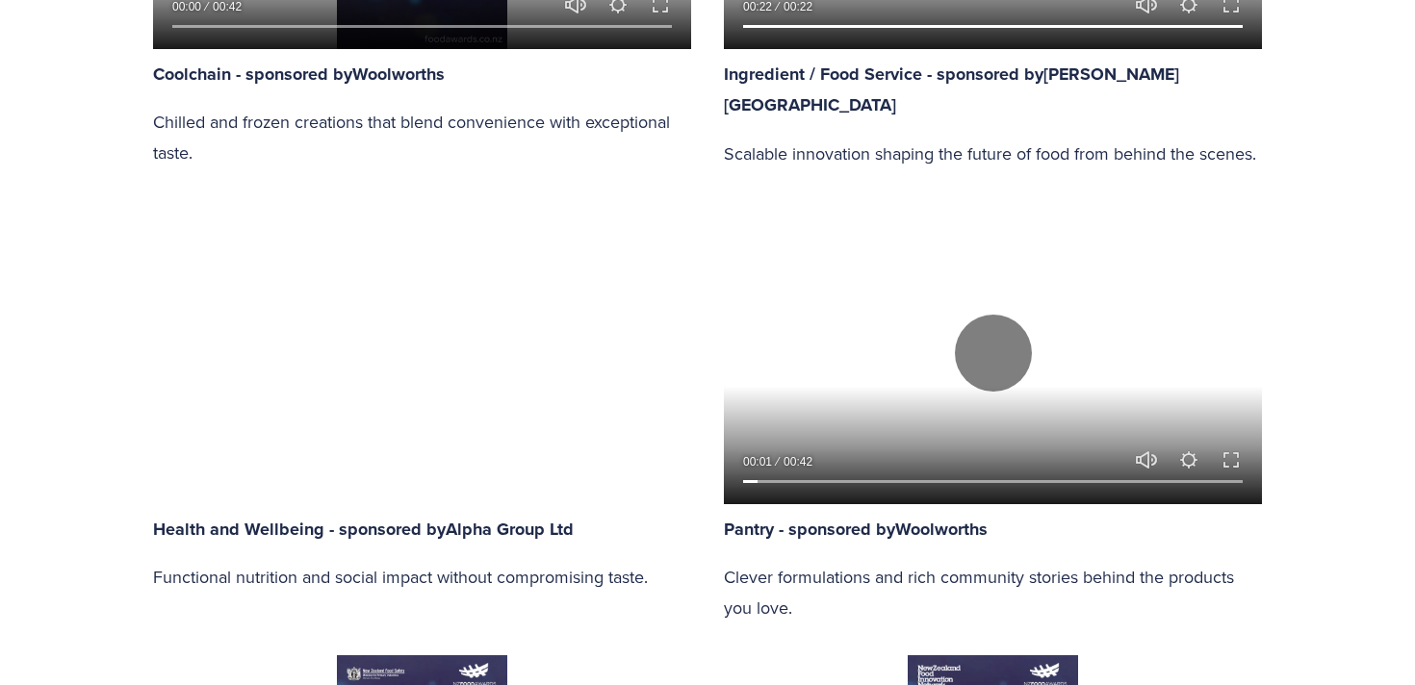
type input "3.48"
type input "83.25"
type input "4.1"
type input "84.02"
type input "4.72"
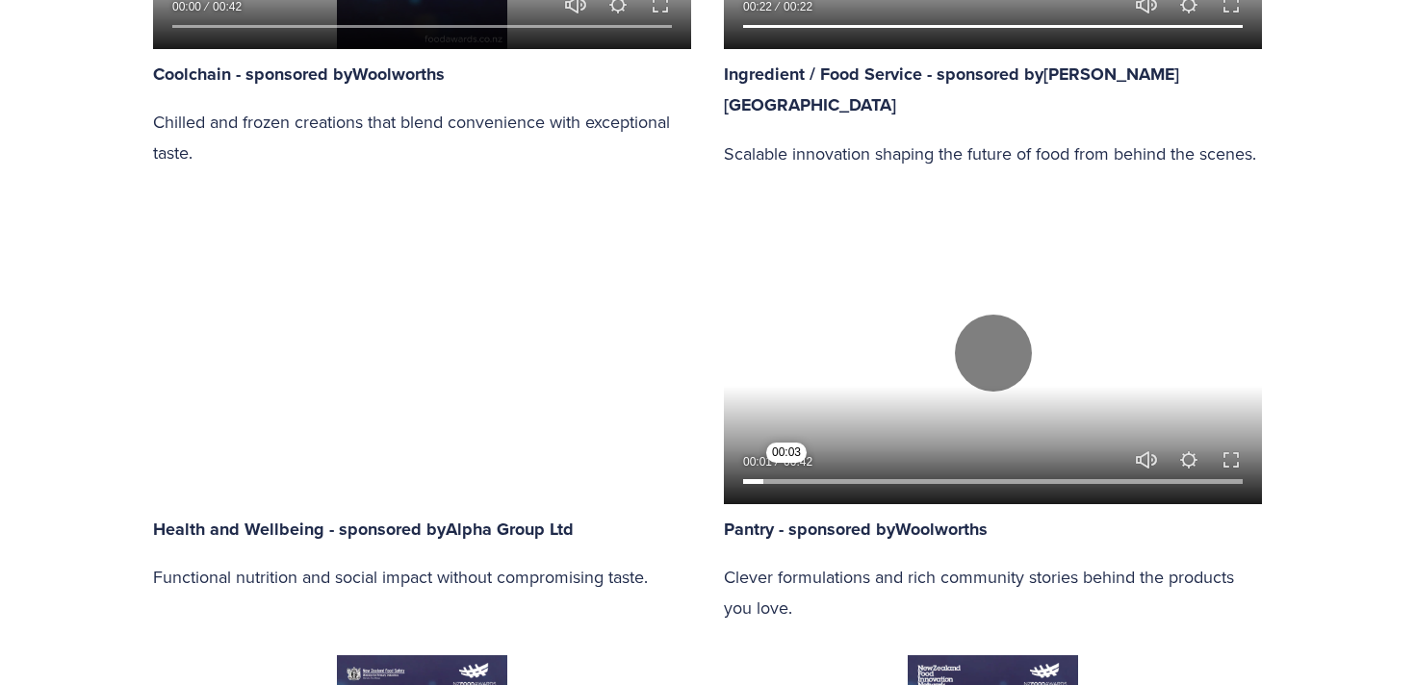
type input "84.78"
type input "9.39"
type input "85.55"
type input "9.39"
click at [795, 480] on input "Seek" at bounding box center [993, 481] width 500 height 13
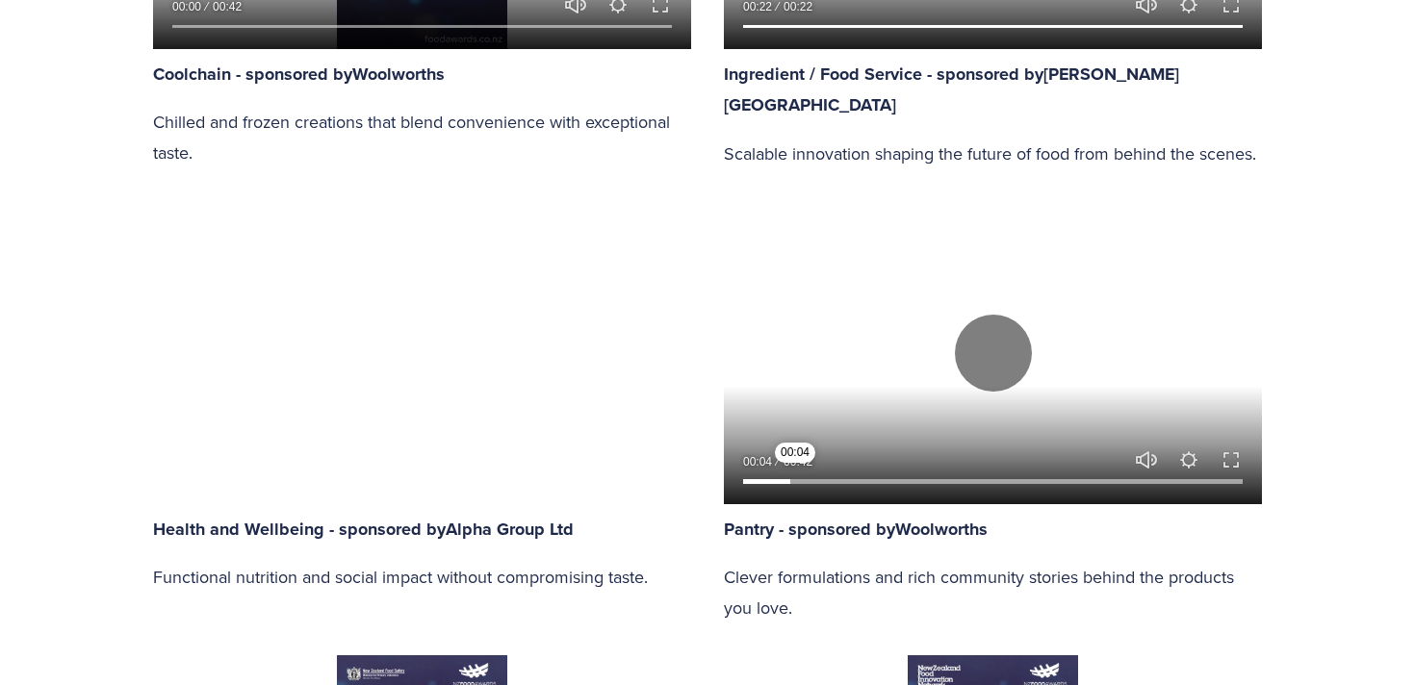
type input "86.31"
type input "9.85"
type input "87.08"
type input "10.47"
type input "87.85"
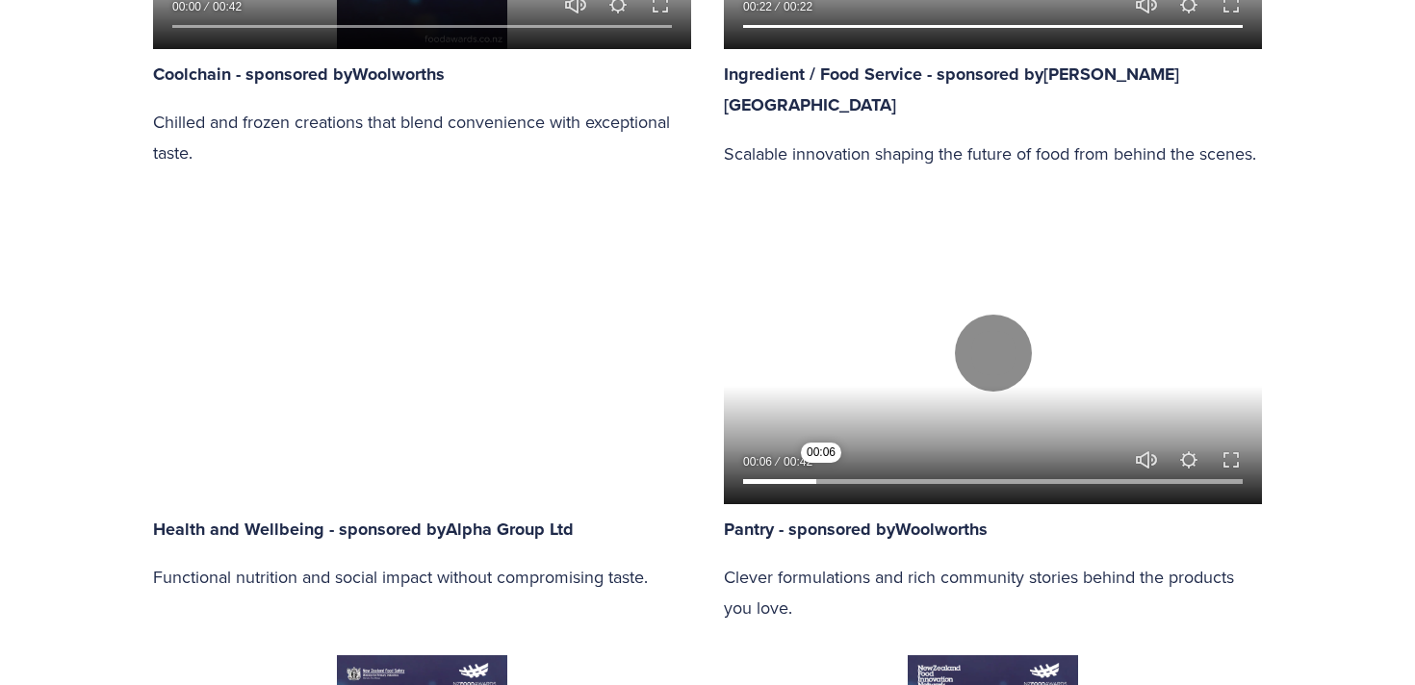
type input "14.72"
click at [821, 481] on input "Seek" at bounding box center [993, 481] width 500 height 13
type input "88.61"
type input "15.21"
type input "89.38"
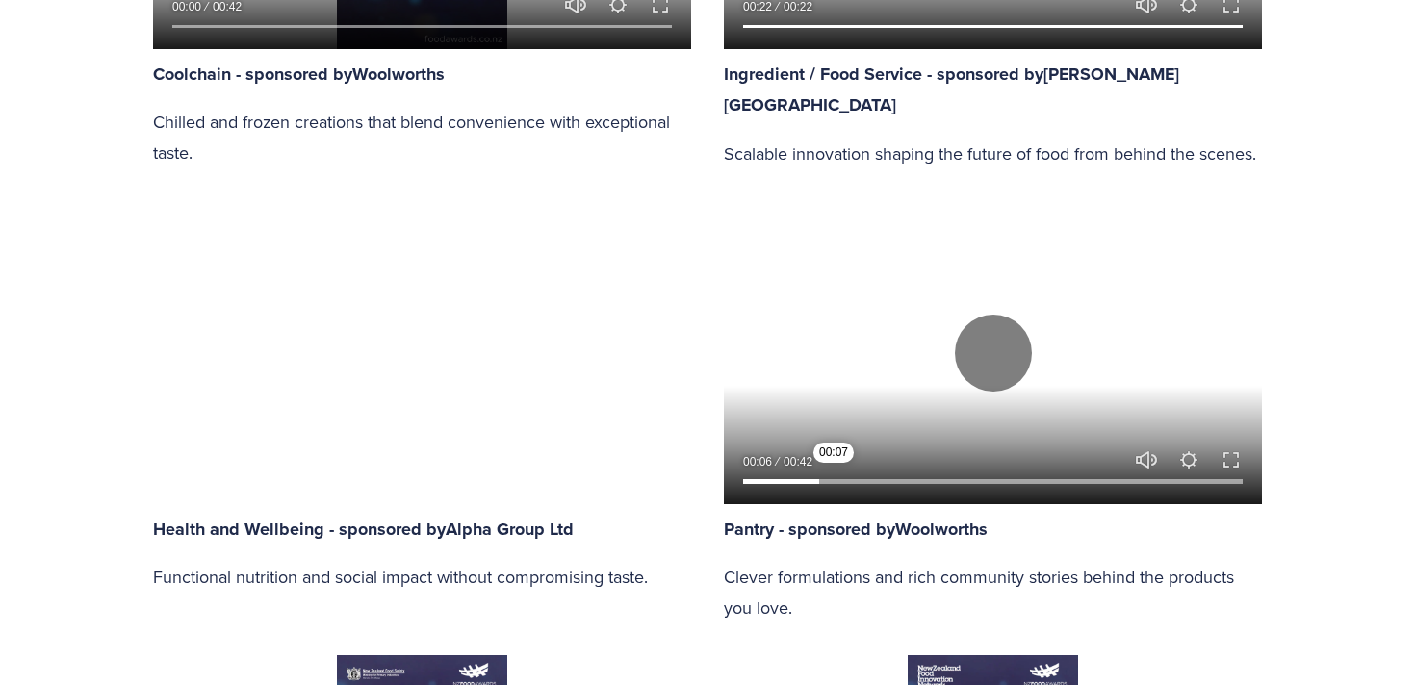
type input "15.83"
type input "90.14"
type input "16.45"
type input "90.91"
type input "17.07"
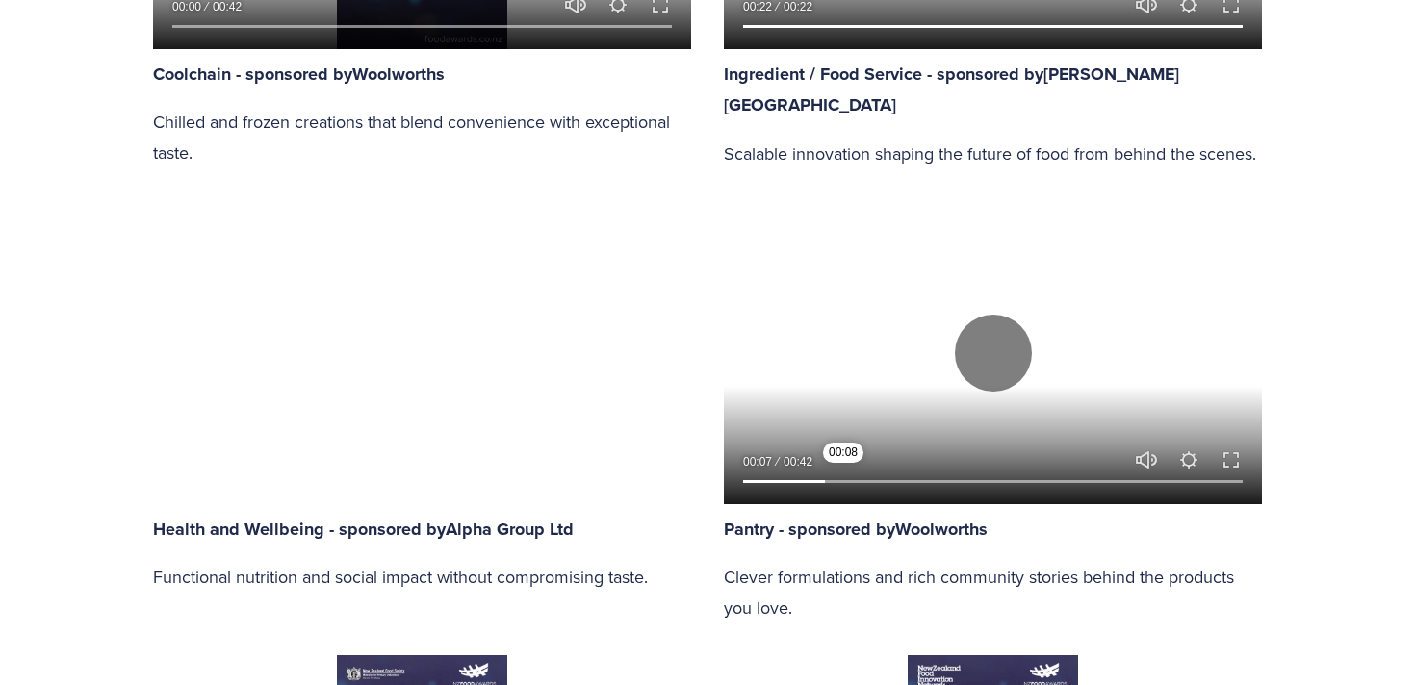
type input "91.68"
type input "17.7"
type input "92.44"
type input "18.32"
type input "93.21"
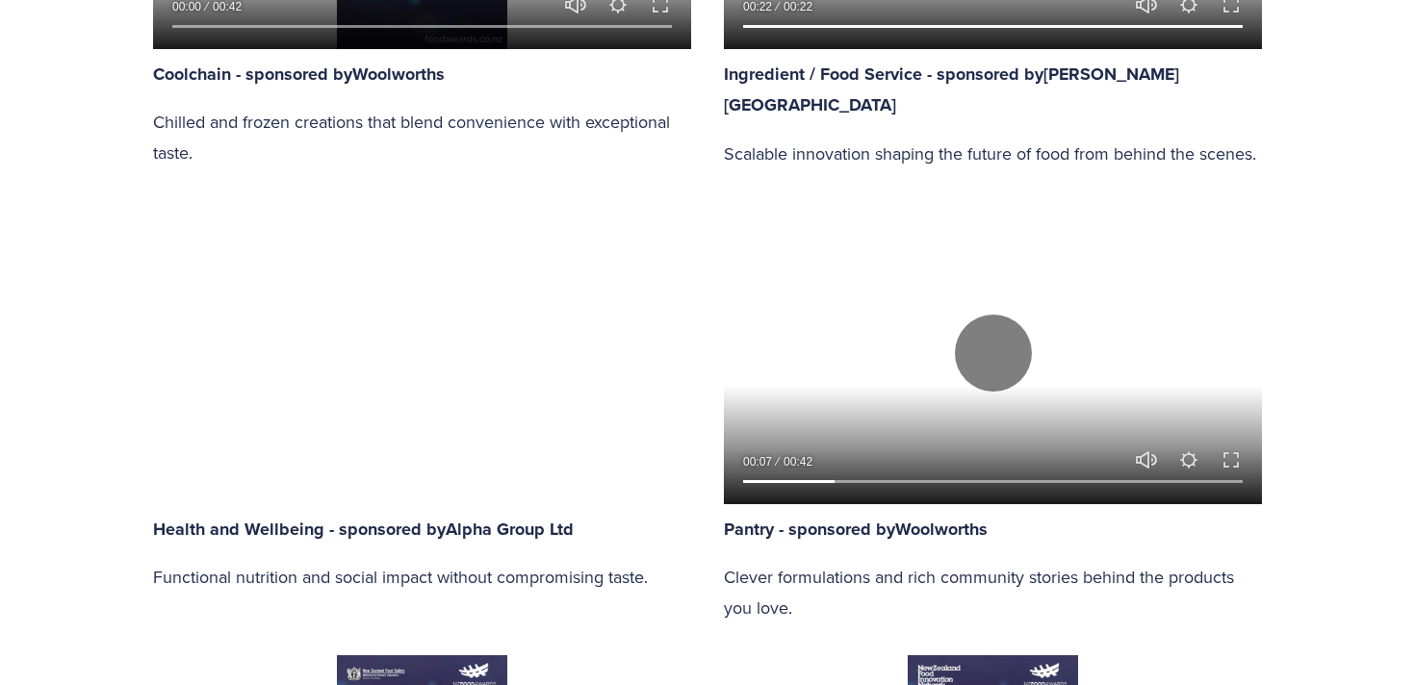
type input "18.94"
type input "93.98"
type input "19.56"
type input "94.74"
type input "20.18"
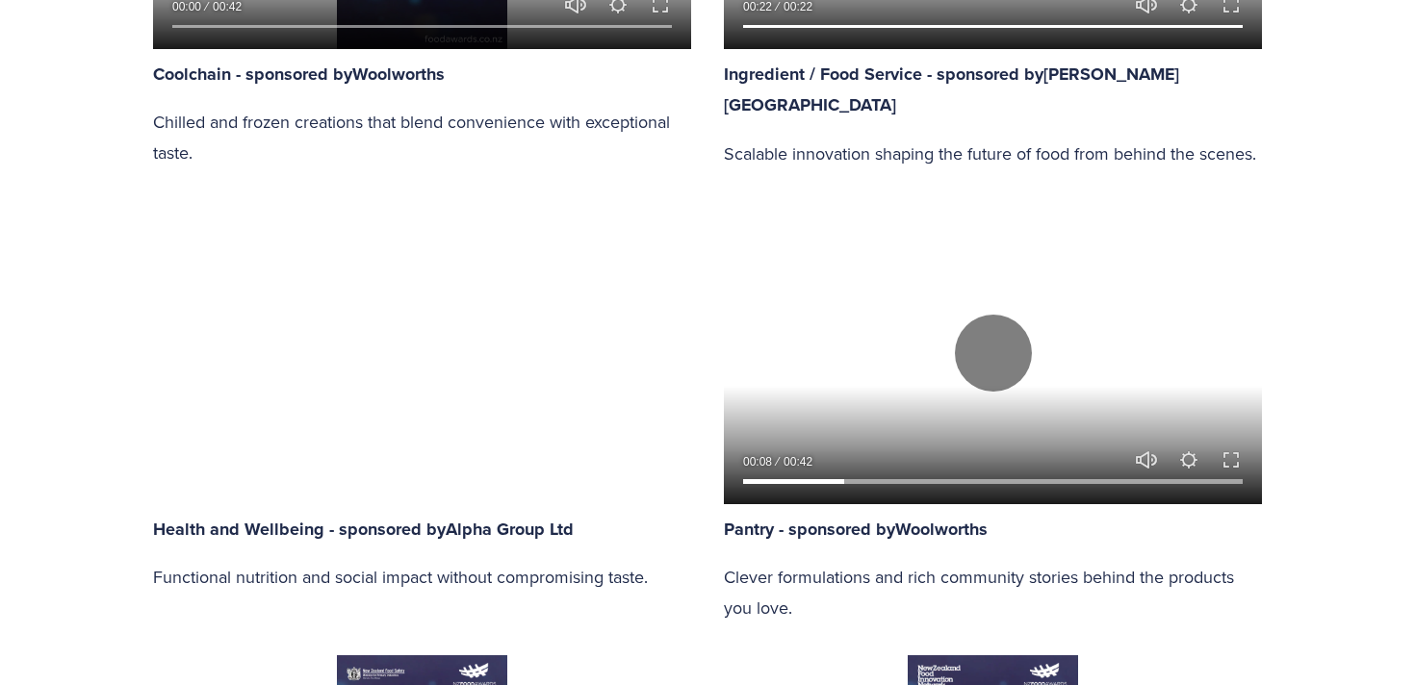
type input "95.51"
type input "20.81"
type input "96.27"
type input "25.59"
click at [874, 482] on input "Seek" at bounding box center [993, 481] width 500 height 13
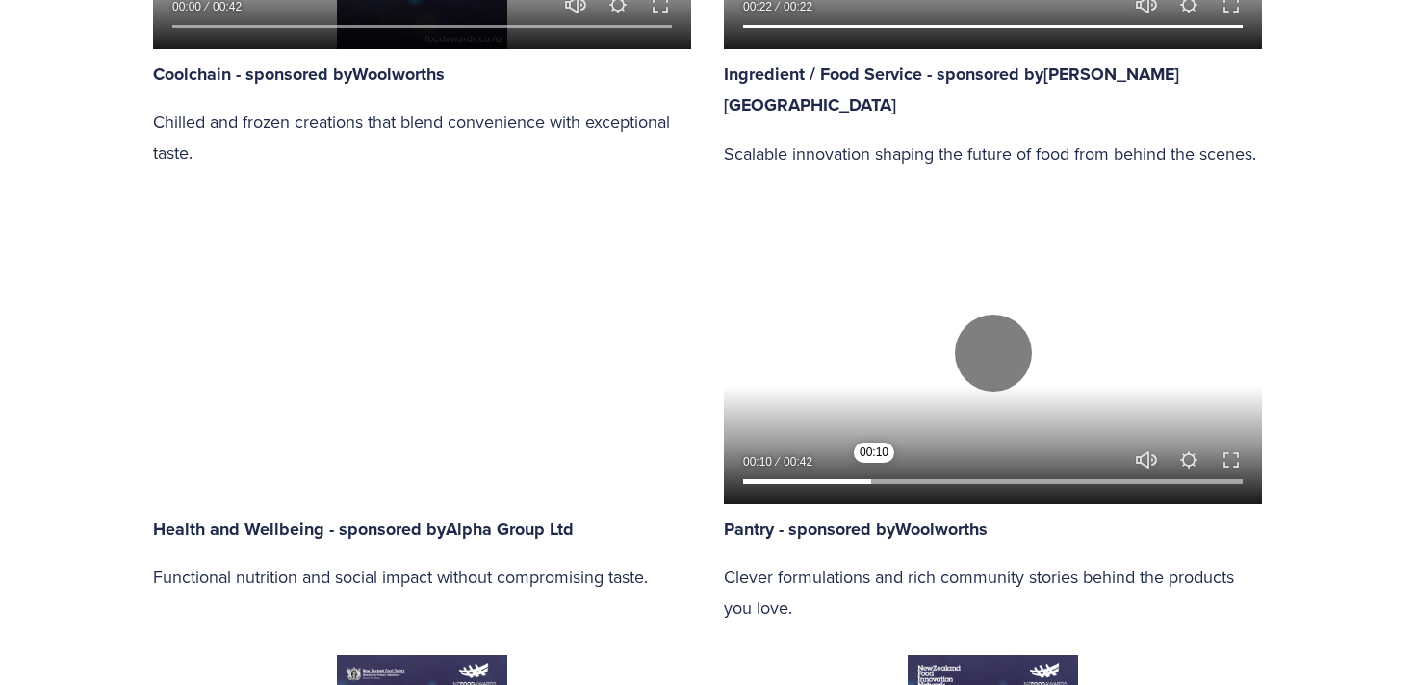
type input "97.04"
type input "26.01"
type input "97.81"
type input "26.64"
type input "98.57"
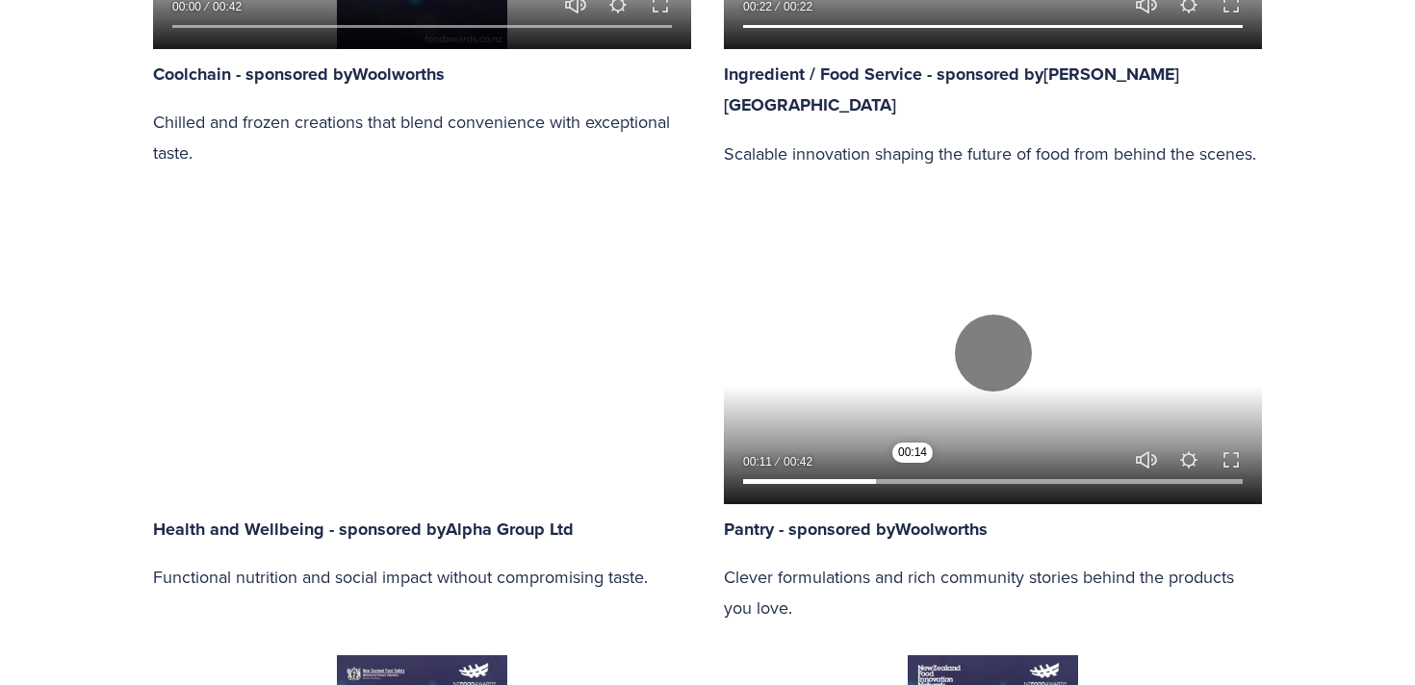
type input "27.26"
type input "99.34"
type input "27.88"
type input "100"
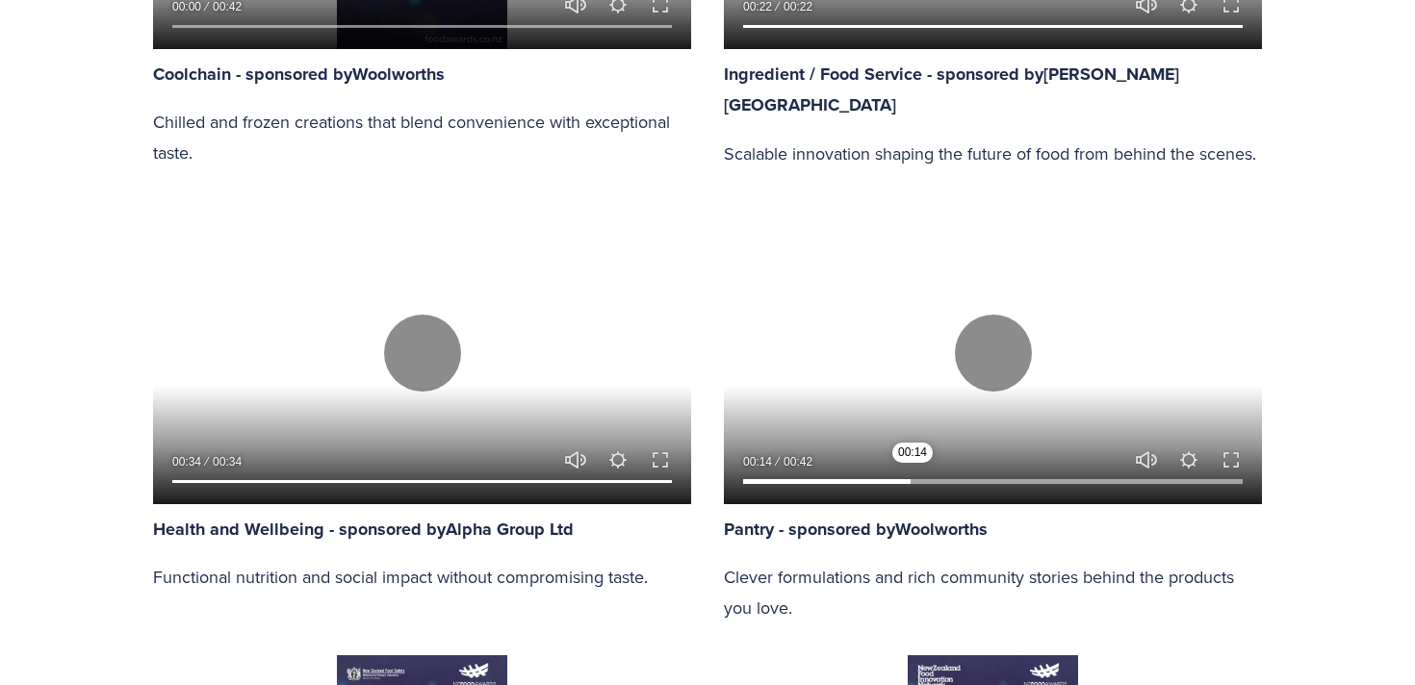
click at [912, 482] on input "Seek" at bounding box center [993, 481] width 500 height 13
click at [962, 482] on input "Seek" at bounding box center [993, 481] width 500 height 13
click at [988, 480] on input "Seek" at bounding box center [993, 481] width 500 height 13
click at [1027, 480] on input "Seek" at bounding box center [993, 481] width 500 height 13
click at [1047, 481] on input "Seek" at bounding box center [993, 481] width 500 height 13
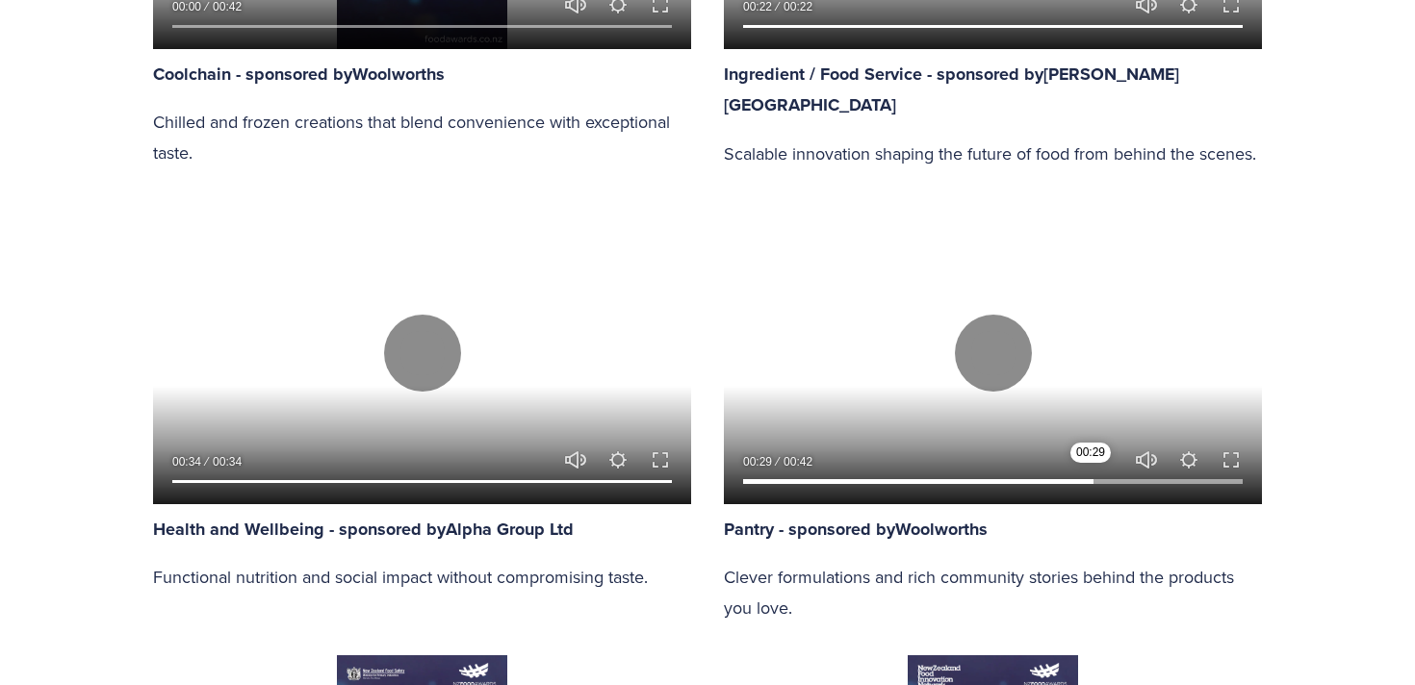
click at [1091, 481] on input "Seek" at bounding box center [993, 481] width 500 height 13
click at [1139, 481] on input "Seek" at bounding box center [993, 481] width 500 height 13
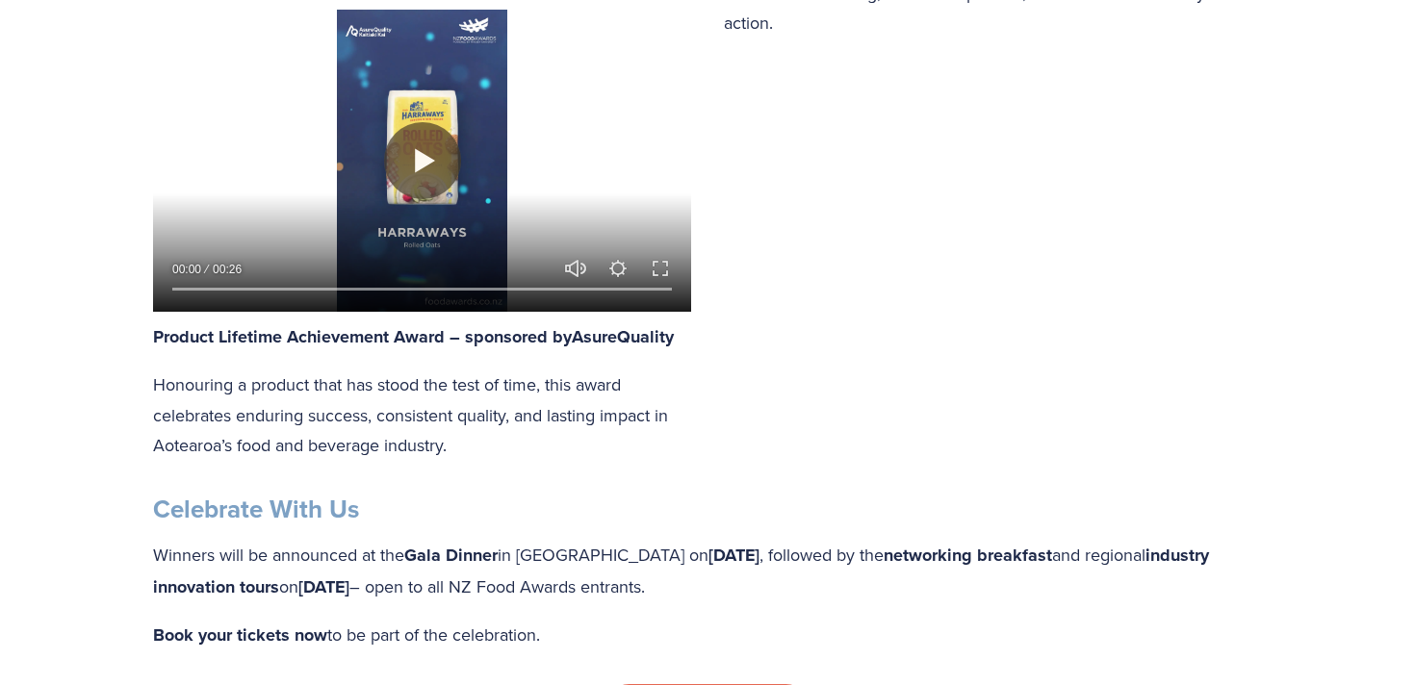
scroll to position [2828, 0]
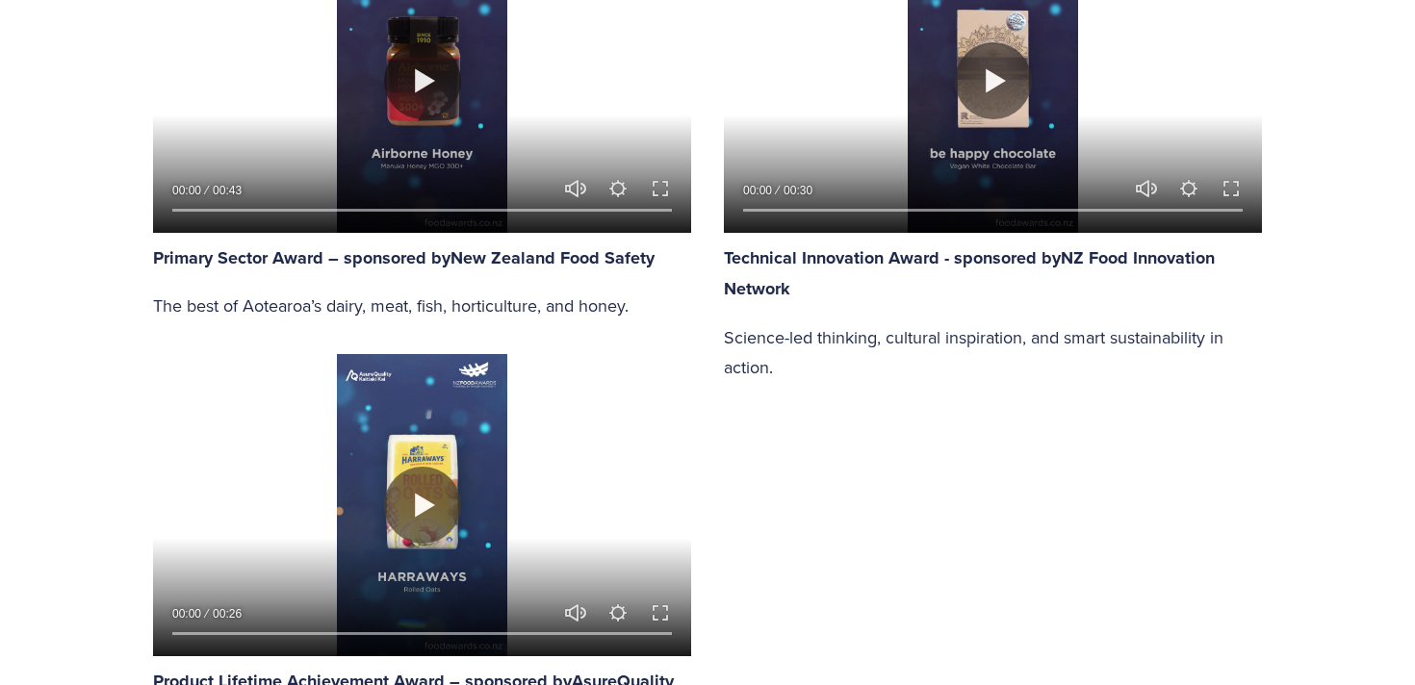
click at [477, 489] on div at bounding box center [422, 505] width 538 height 302
type input "97.84"
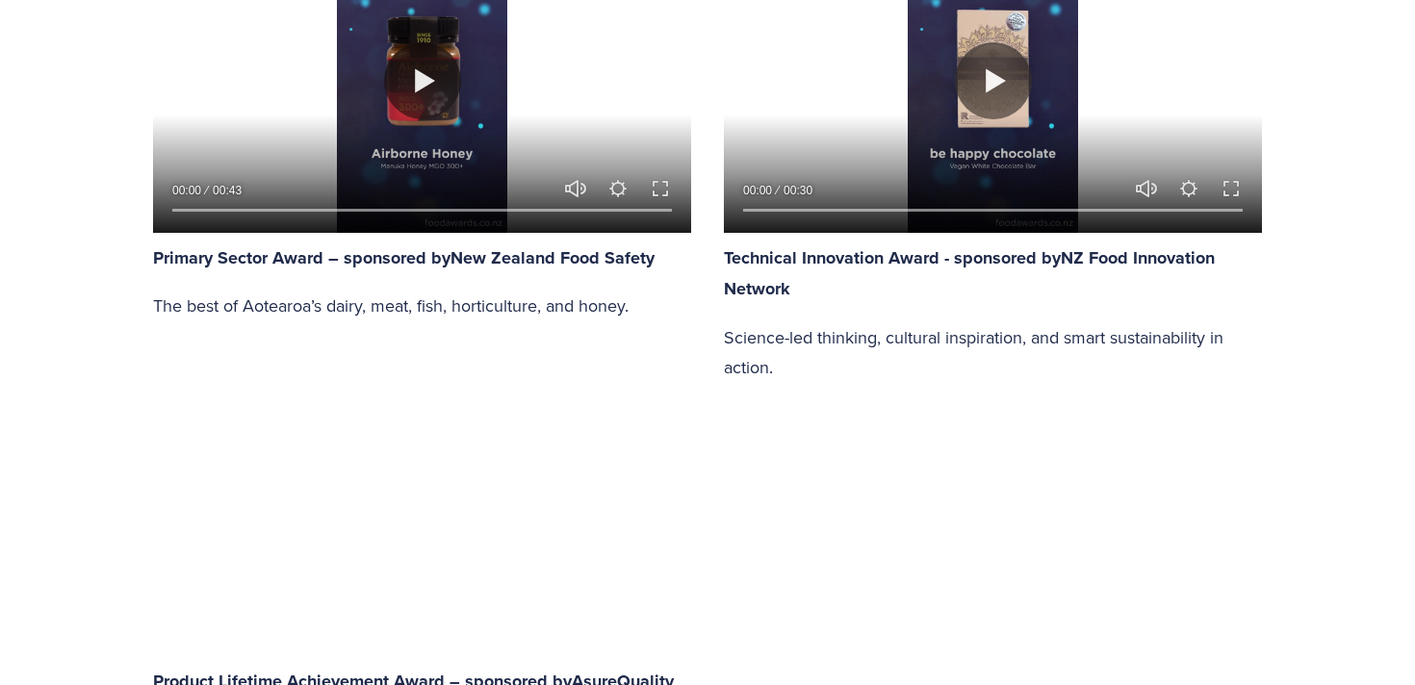
type input "0.62"
type input "98.47"
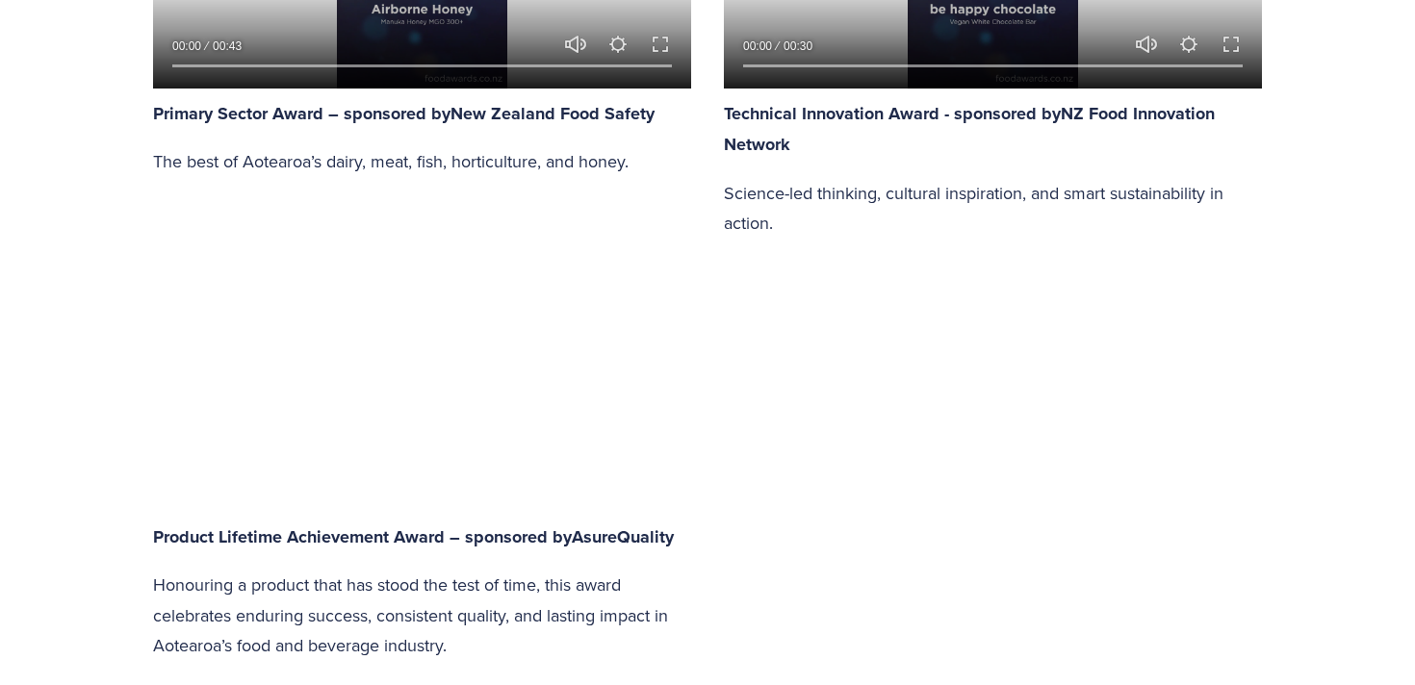
type input "1.62"
type input "99.08"
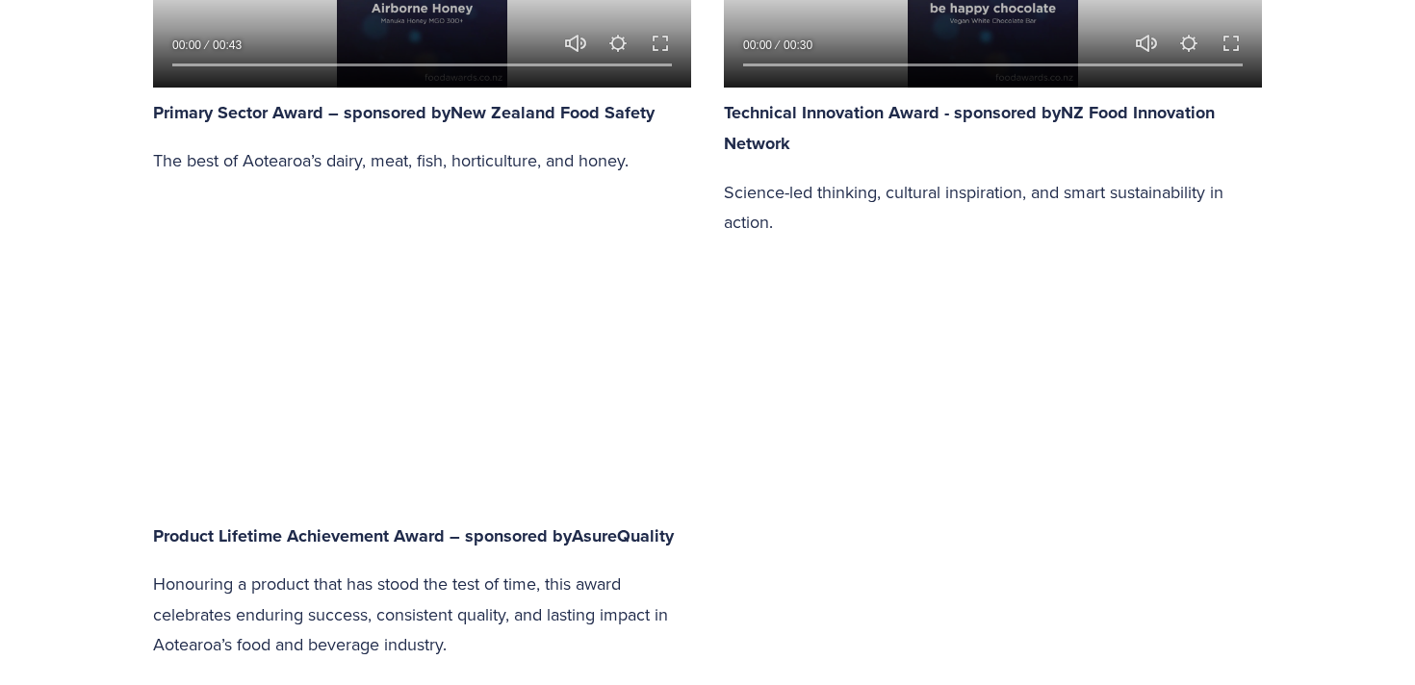
type input "2.63"
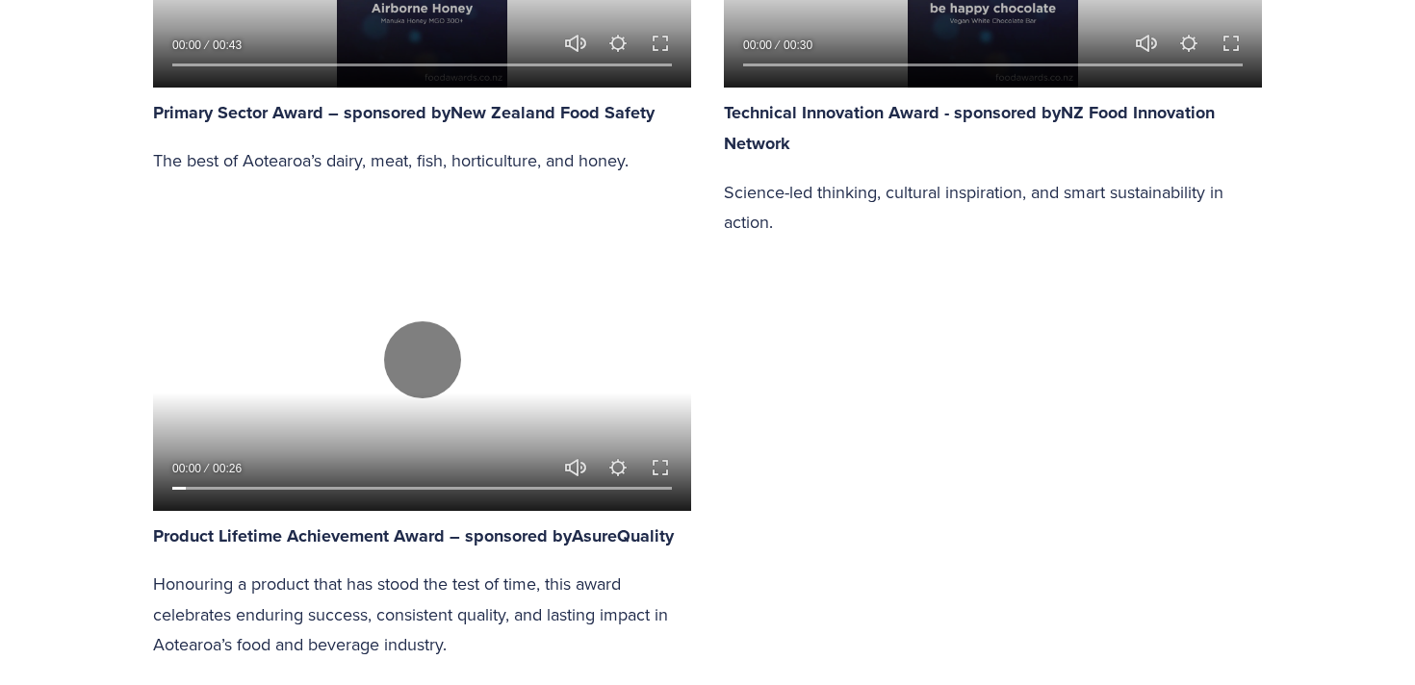
type input "99.71"
type input "3.64"
type input "100"
click at [244, 482] on input "Seek" at bounding box center [422, 488] width 500 height 13
click at [277, 484] on input "Seek" at bounding box center [422, 488] width 500 height 13
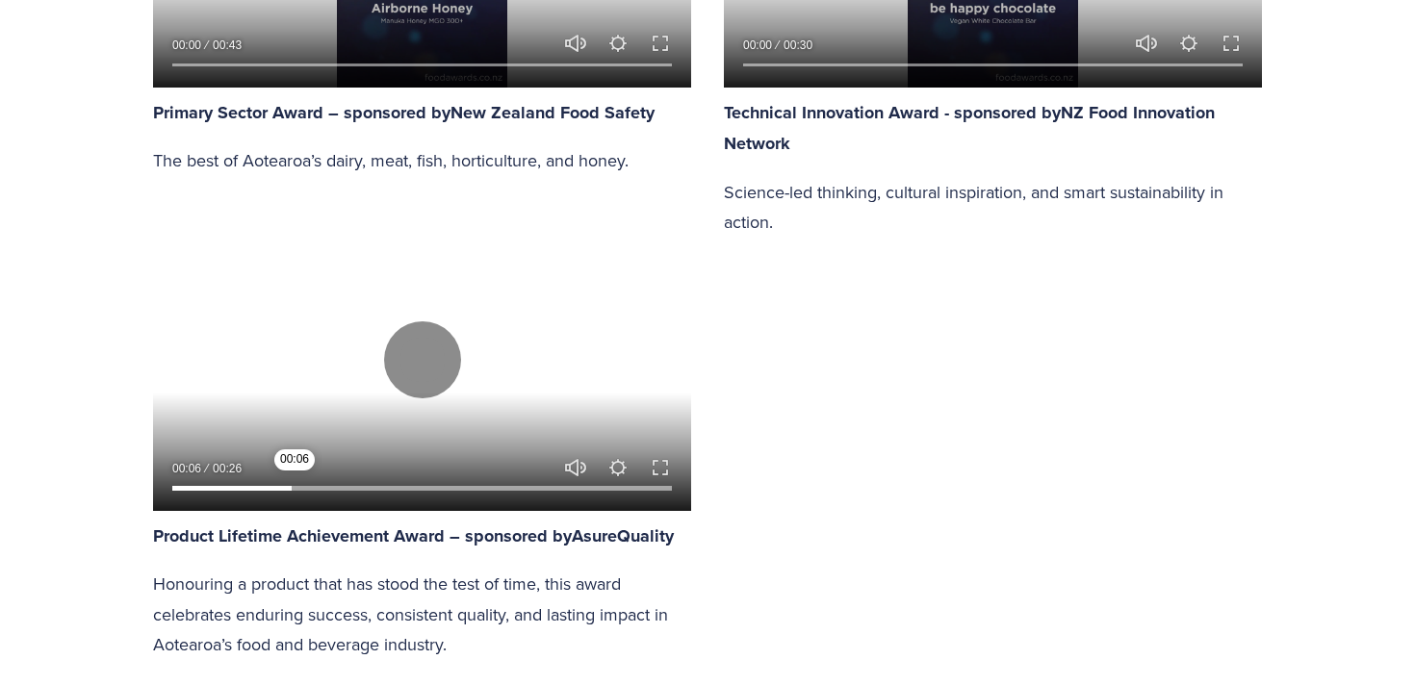
click at [295, 485] on input "Seek" at bounding box center [422, 488] width 500 height 13
click at [343, 482] on input "Seek" at bounding box center [422, 488] width 500 height 13
click at [390, 475] on div at bounding box center [422, 483] width 538 height 55
click at [421, 483] on input "Seek" at bounding box center [422, 488] width 500 height 13
click at [475, 482] on input "Seek" at bounding box center [422, 488] width 500 height 13
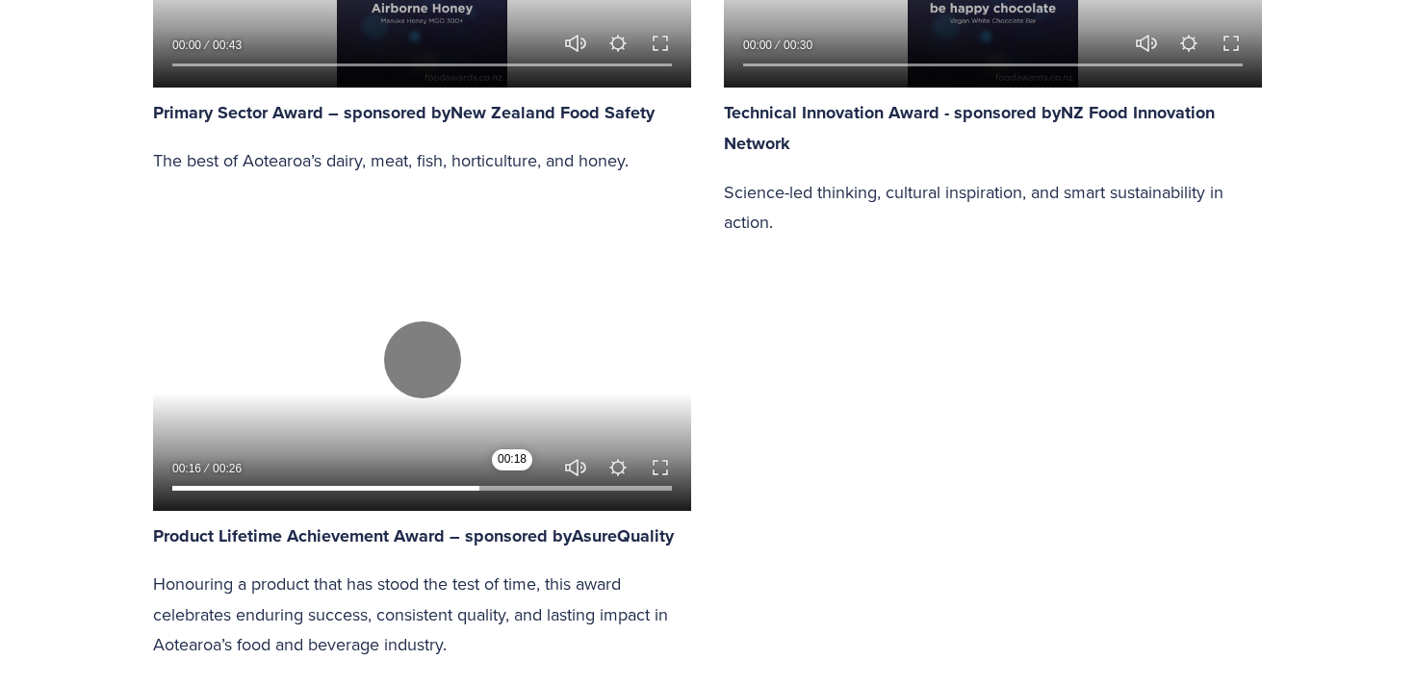
click at [513, 482] on input "Seek" at bounding box center [422, 488] width 500 height 13
click at [421, 370] on button "Play" at bounding box center [422, 359] width 77 height 77
type input "74.79"
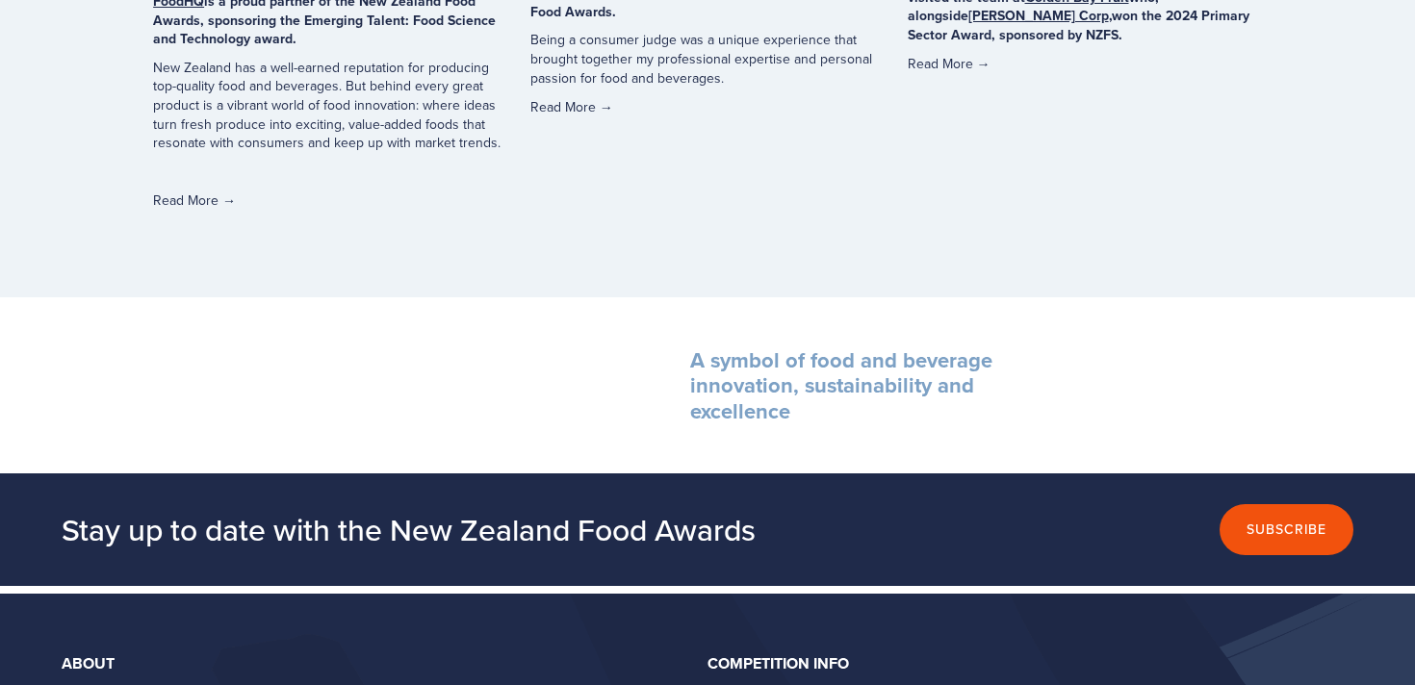
scroll to position [6330, 0]
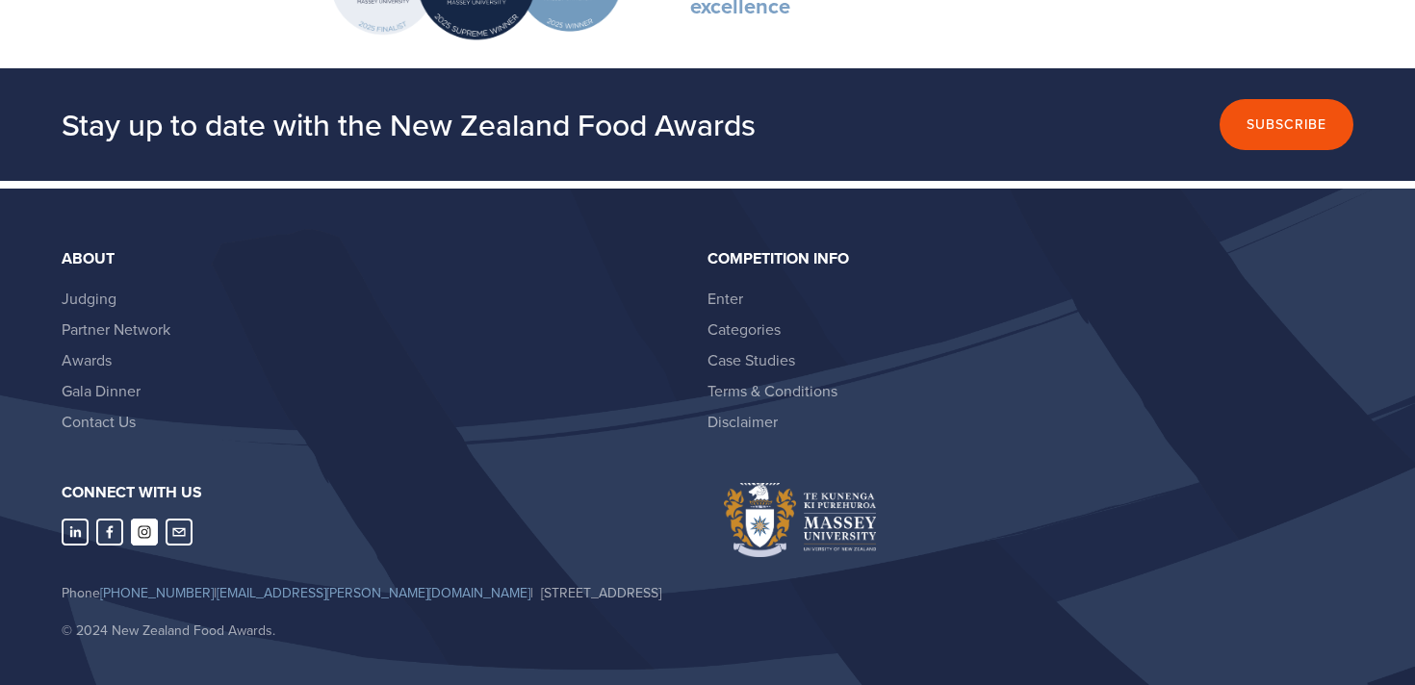
click at [144, 519] on use "Instagram" at bounding box center [144, 532] width 27 height 27
